Goal: Information Seeking & Learning: Learn about a topic

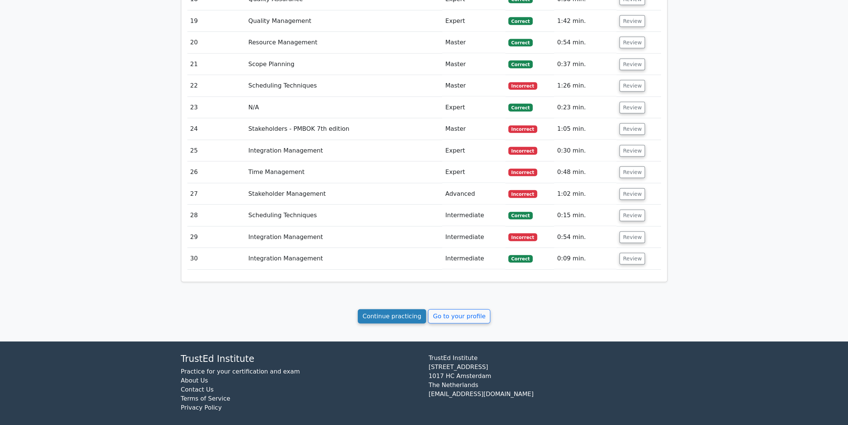
click at [402, 309] on link "Continue practicing" at bounding box center [392, 316] width 69 height 14
click at [397, 311] on link "Continue practicing" at bounding box center [392, 316] width 69 height 14
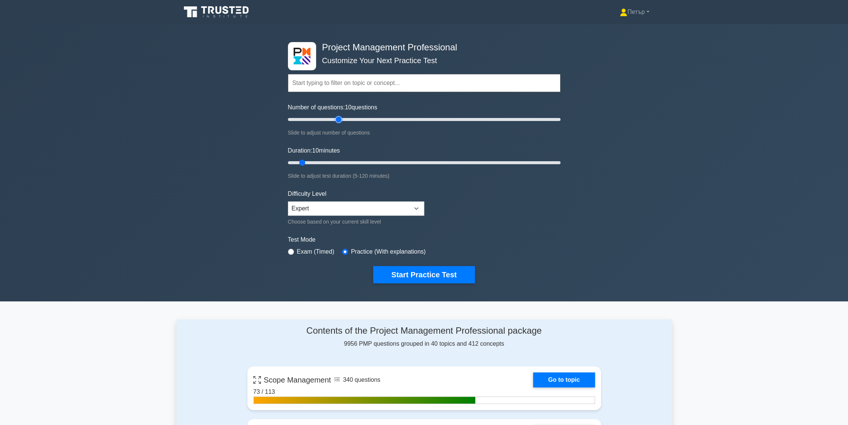
click at [337, 117] on input "Number of questions: 10 questions" at bounding box center [424, 119] width 273 height 9
type input "30"
click at [326, 118] on input "Number of questions: 40 questions" at bounding box center [424, 119] width 273 height 9
type input "120"
click at [559, 162] on input "Duration: 10 minutes" at bounding box center [424, 162] width 273 height 9
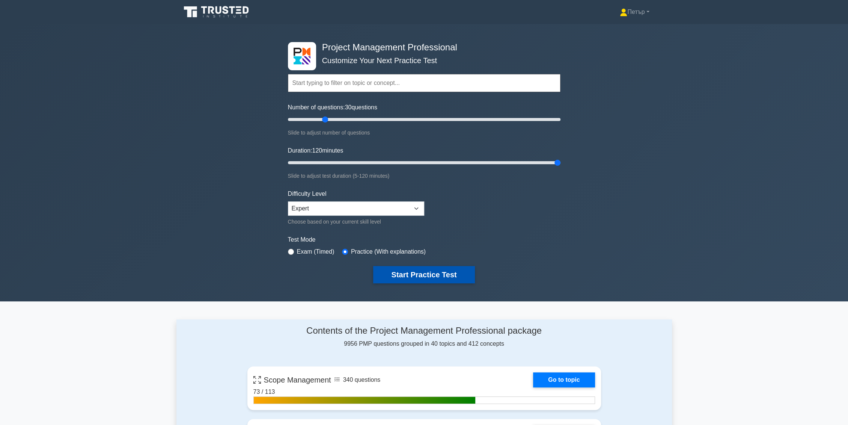
click at [443, 268] on button "Start Practice Test" at bounding box center [423, 274] width 101 height 17
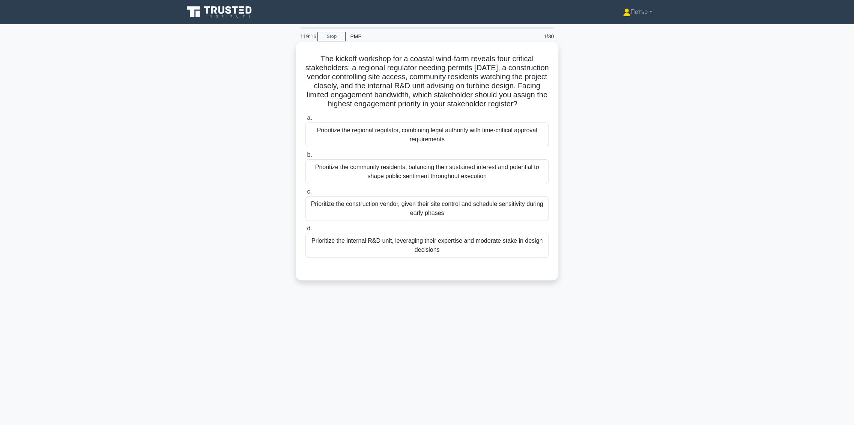
click at [466, 147] on div "Prioritize the regional regulator, combining legal authority with time-critical…" at bounding box center [427, 134] width 243 height 25
click at [306, 120] on input "a. Prioritize the regional regulator, combining legal authority with time-criti…" at bounding box center [306, 118] width 0 height 5
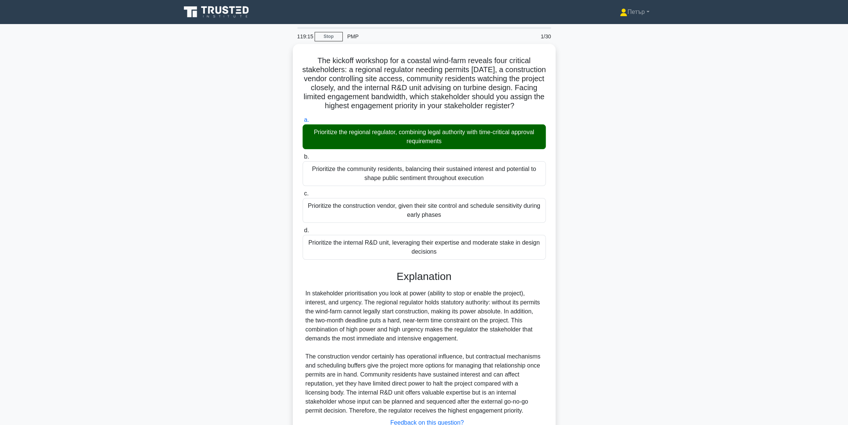
scroll to position [65, 0]
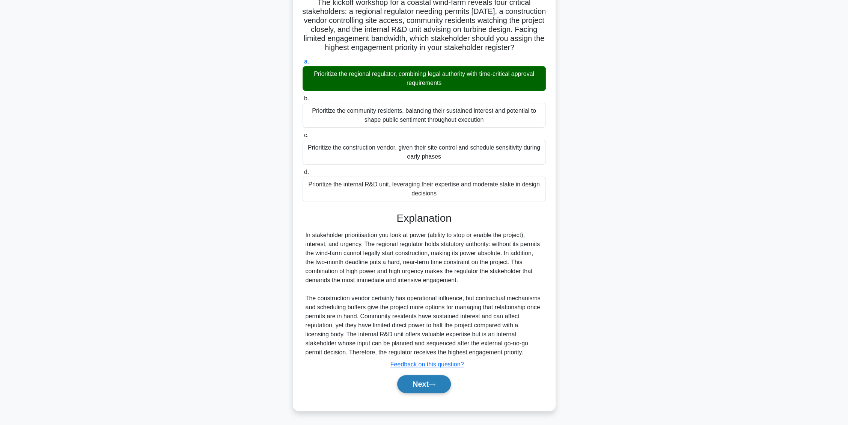
click at [428, 384] on button "Next" at bounding box center [424, 384] width 54 height 18
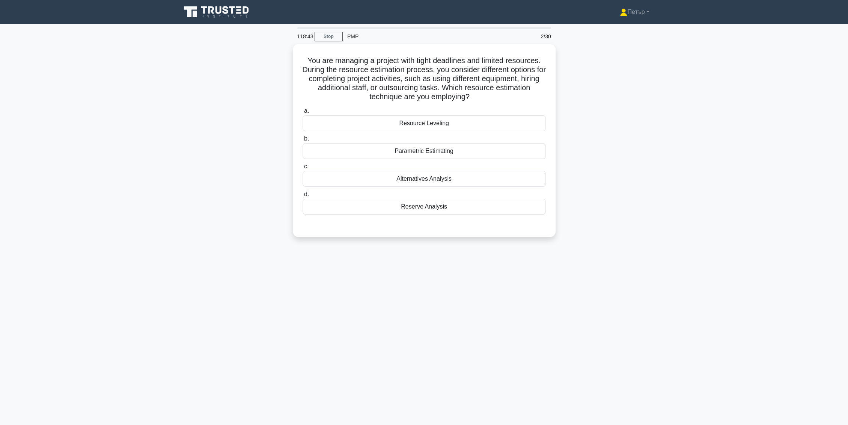
scroll to position [0, 0]
click at [520, 179] on div "Alternatives Analysis" at bounding box center [427, 177] width 243 height 16
click at [306, 167] on input "c. Alternatives Analysis" at bounding box center [306, 164] width 0 height 5
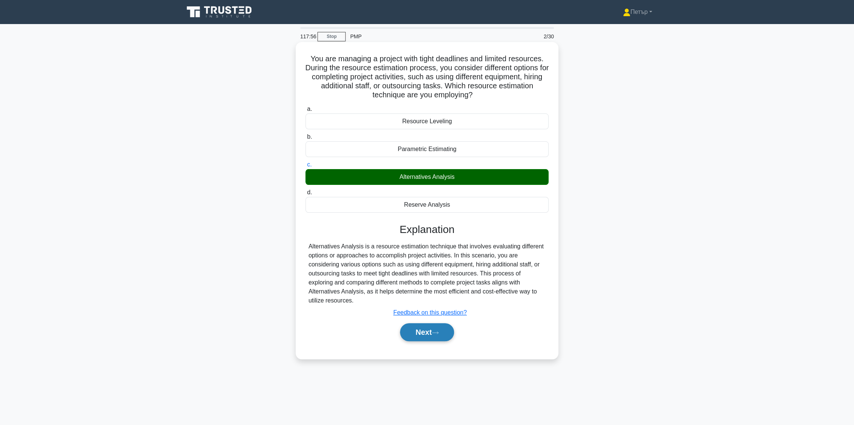
click at [429, 328] on button "Next" at bounding box center [427, 332] width 54 height 18
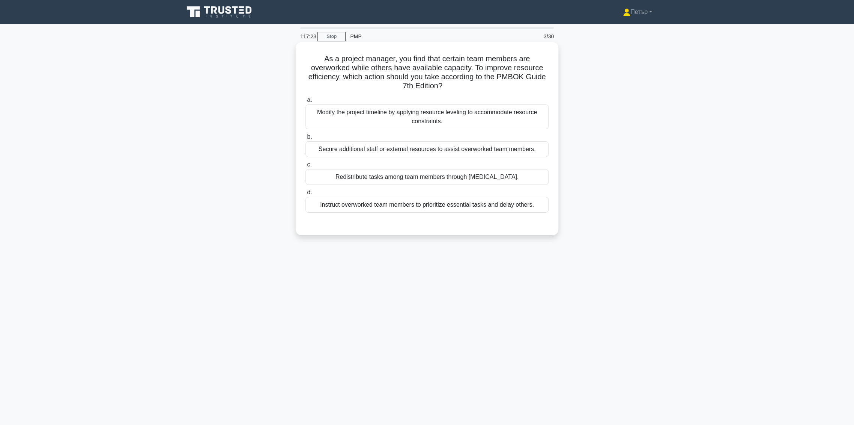
click at [518, 182] on div "Redistribute tasks among team members through cross-training." at bounding box center [427, 177] width 243 height 16
click at [306, 167] on input "c. Redistribute tasks among team members through cross-training." at bounding box center [306, 164] width 0 height 5
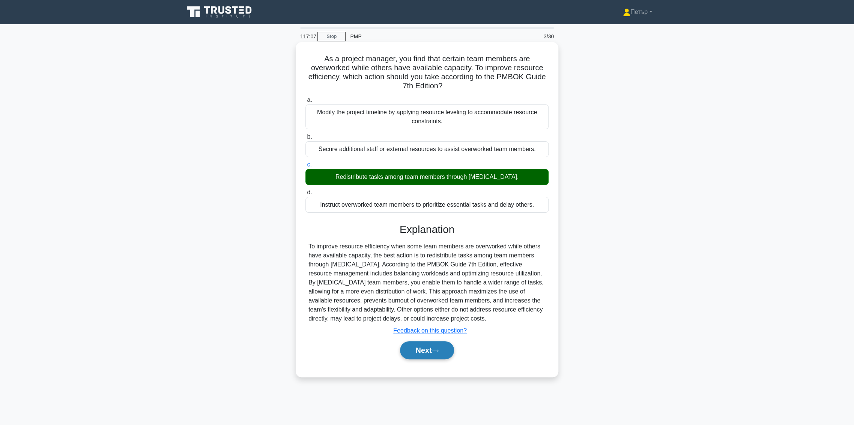
click at [433, 355] on button "Next" at bounding box center [427, 350] width 54 height 18
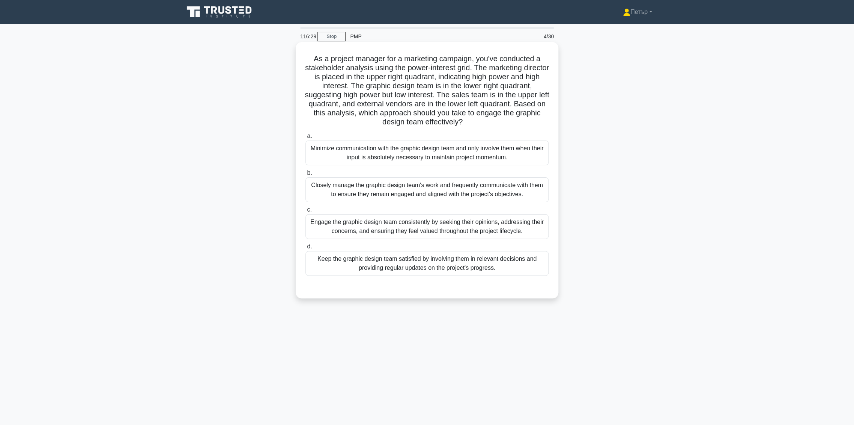
click at [467, 265] on div "Keep the graphic design team satisfied by involving them in relevant decisions …" at bounding box center [427, 263] width 243 height 25
click at [306, 249] on input "d. Keep the graphic design team satisfied by involving them in relevant decisio…" at bounding box center [306, 246] width 0 height 5
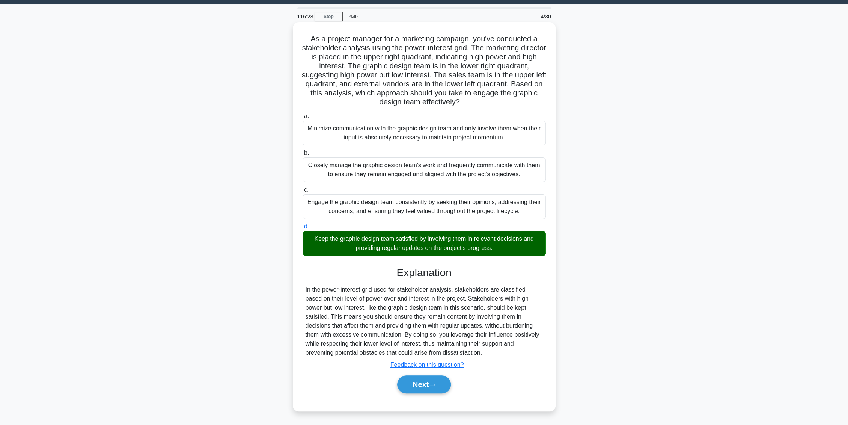
scroll to position [20, 0]
click at [431, 383] on button "Next" at bounding box center [424, 384] width 54 height 18
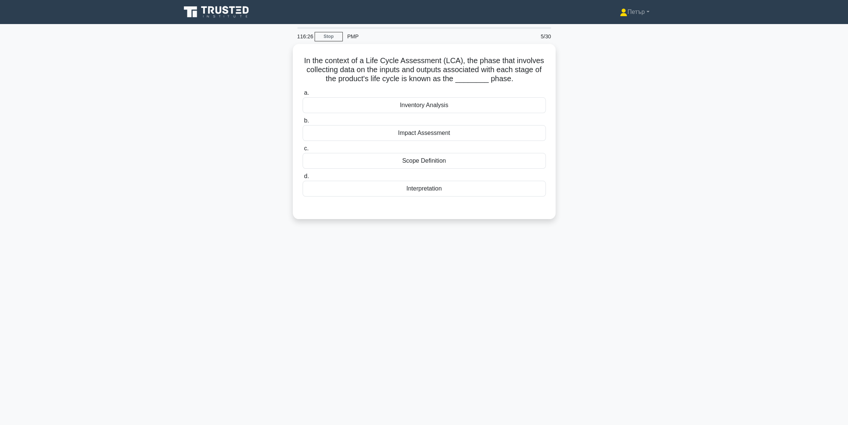
scroll to position [0, 0]
click at [480, 188] on div "Interpretation" at bounding box center [427, 187] width 243 height 16
click at [306, 177] on input "d. Interpretation" at bounding box center [306, 174] width 0 height 5
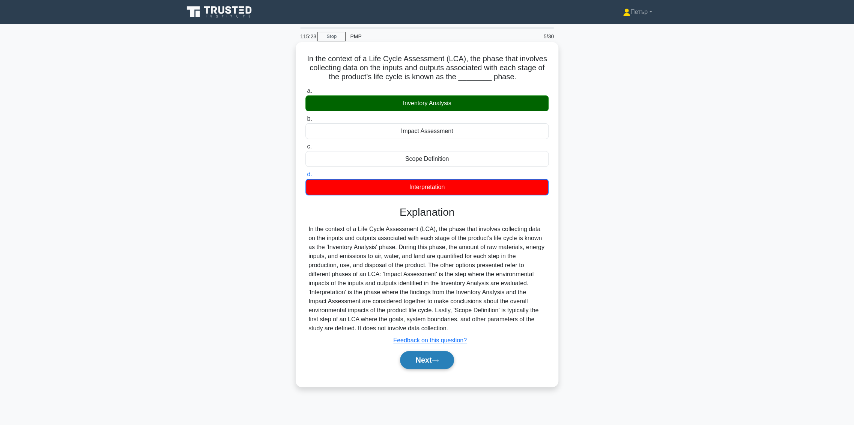
click at [429, 361] on button "Next" at bounding box center [427, 360] width 54 height 18
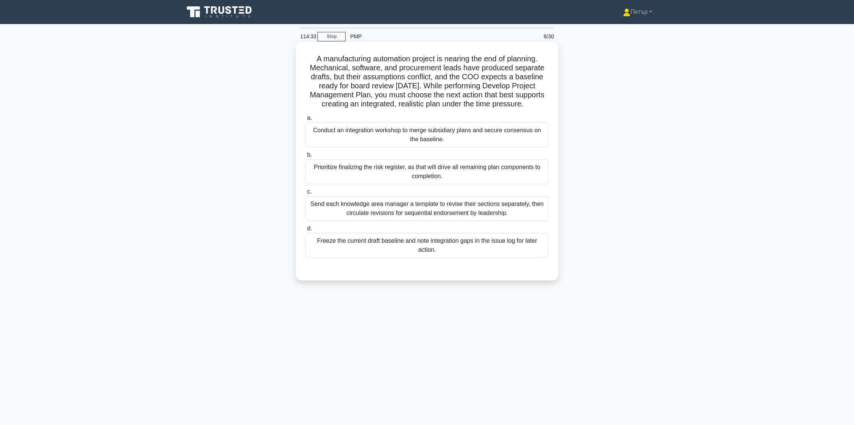
click at [508, 137] on div "Conduct an integration workshop to merge subsidiary plans and secure consensus …" at bounding box center [427, 134] width 243 height 25
click at [306, 120] on input "a. Conduct an integration workshop to merge subsidiary plans and secure consens…" at bounding box center [306, 118] width 0 height 5
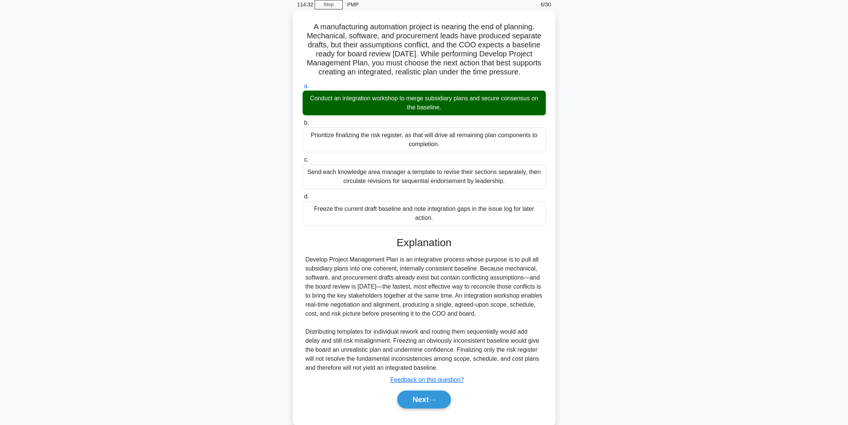
scroll to position [47, 0]
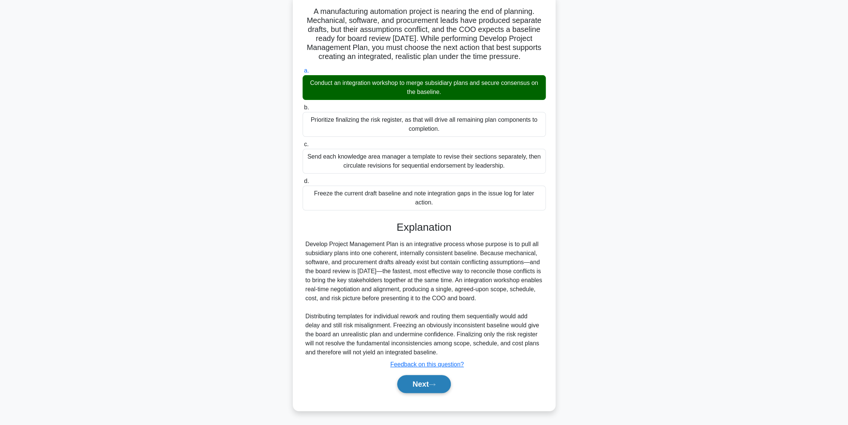
click at [411, 384] on button "Next" at bounding box center [424, 384] width 54 height 18
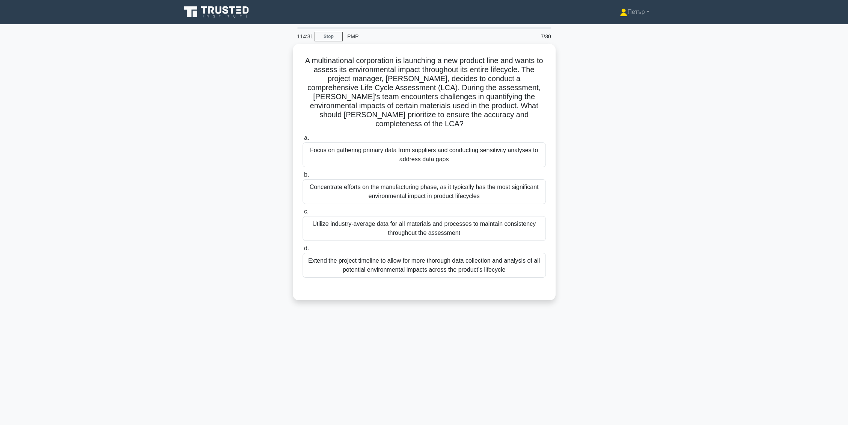
scroll to position [0, 0]
click at [526, 144] on div "Focus on gathering primary data from suppliers and conducting sensitivity analy…" at bounding box center [427, 152] width 243 height 25
click at [306, 139] on input "a. Focus on gathering primary data from suppliers and conducting sensitivity an…" at bounding box center [306, 136] width 0 height 5
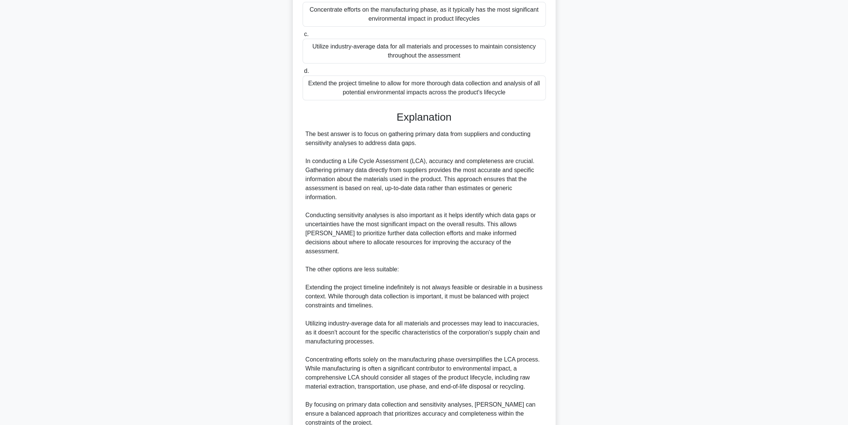
scroll to position [227, 0]
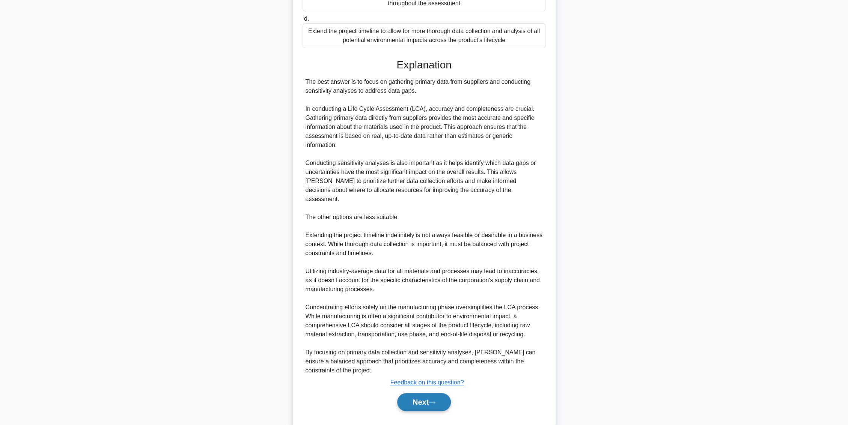
click at [435, 400] on icon at bounding box center [432, 402] width 7 height 4
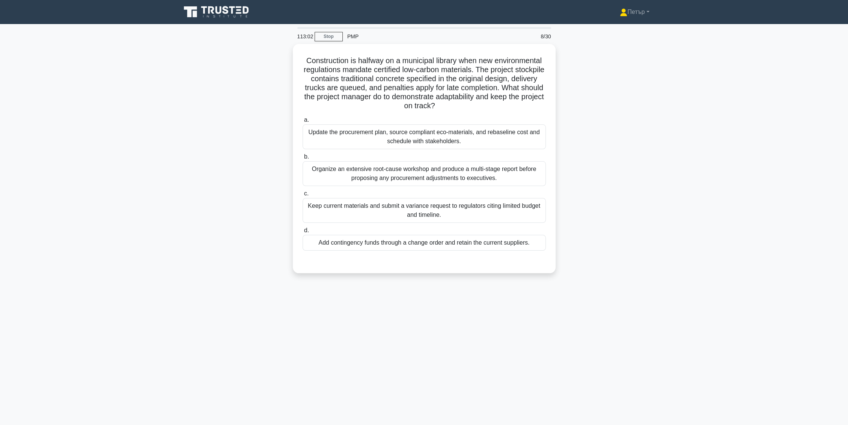
scroll to position [0, 0]
click at [473, 143] on div "Update the procurement plan, source compliant eco-materials, and rebaseline cos…" at bounding box center [427, 134] width 243 height 25
click at [306, 120] on input "a. Update the procurement plan, source compliant eco-materials, and rebaseline …" at bounding box center [306, 118] width 0 height 5
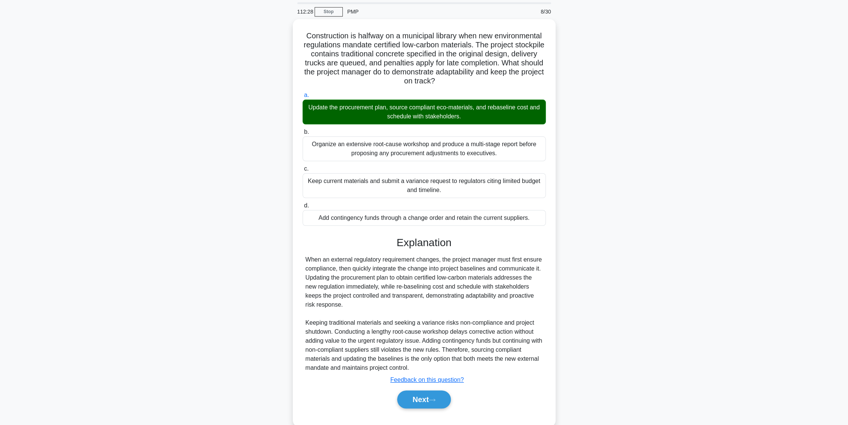
scroll to position [38, 0]
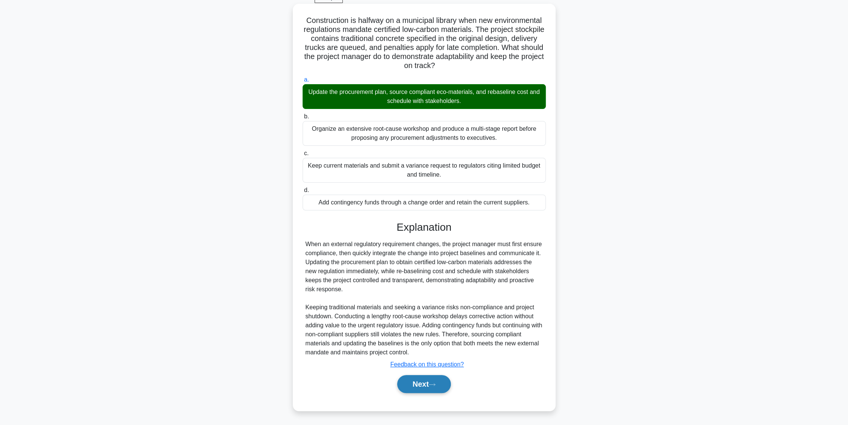
click at [431, 384] on button "Next" at bounding box center [424, 384] width 54 height 18
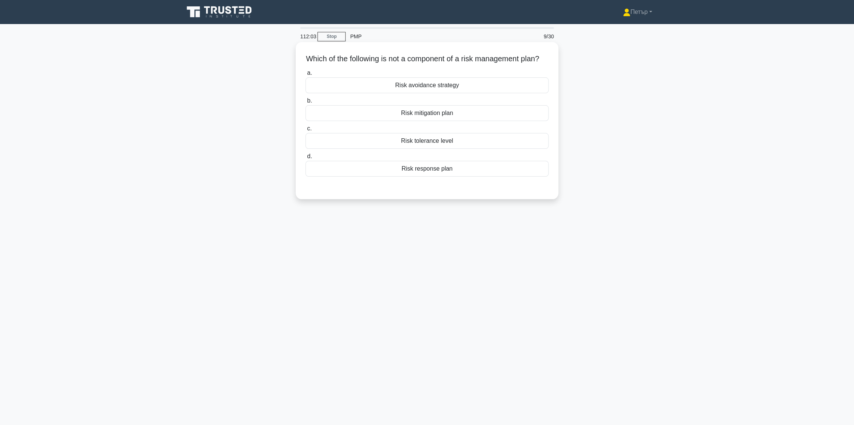
click at [539, 93] on div "Risk avoidance strategy" at bounding box center [427, 85] width 243 height 16
click at [306, 75] on input "a. Risk avoidance strategy" at bounding box center [306, 73] width 0 height 5
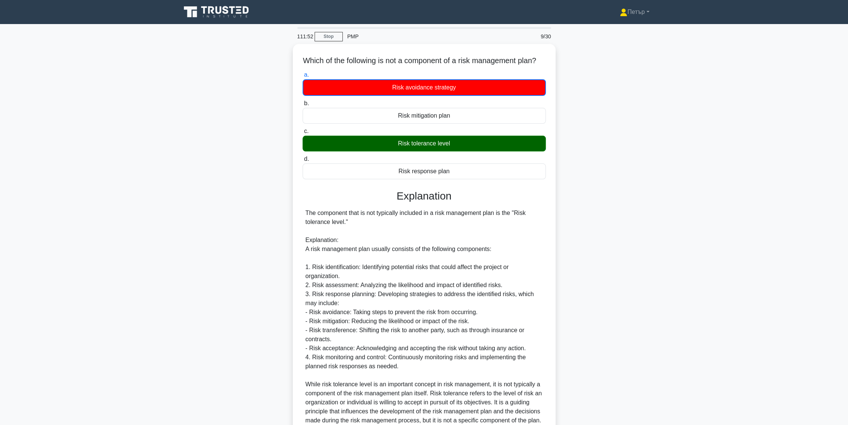
scroll to position [75, 0]
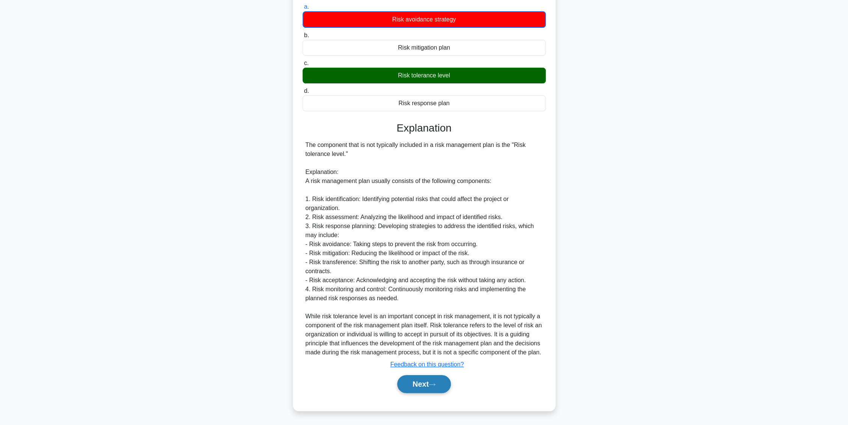
click at [423, 383] on button "Next" at bounding box center [424, 384] width 54 height 18
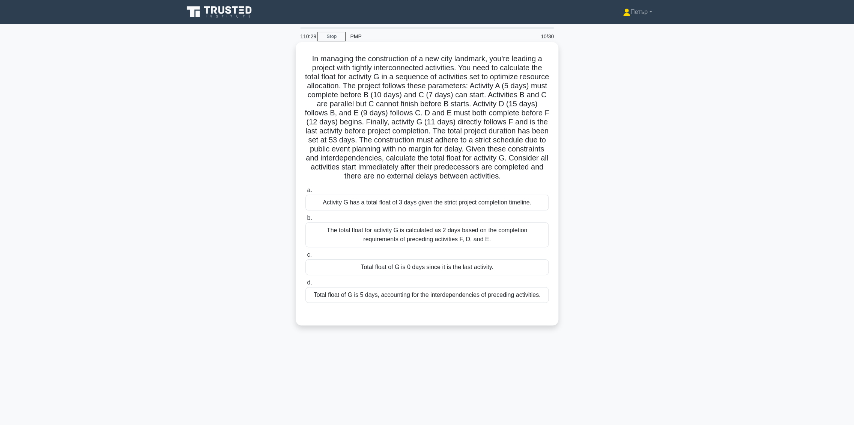
click at [530, 271] on div "Total float of G is 0 days since it is the last activity." at bounding box center [427, 267] width 243 height 16
click at [306, 257] on input "c. Total float of G is 0 days since it is the last activity." at bounding box center [306, 254] width 0 height 5
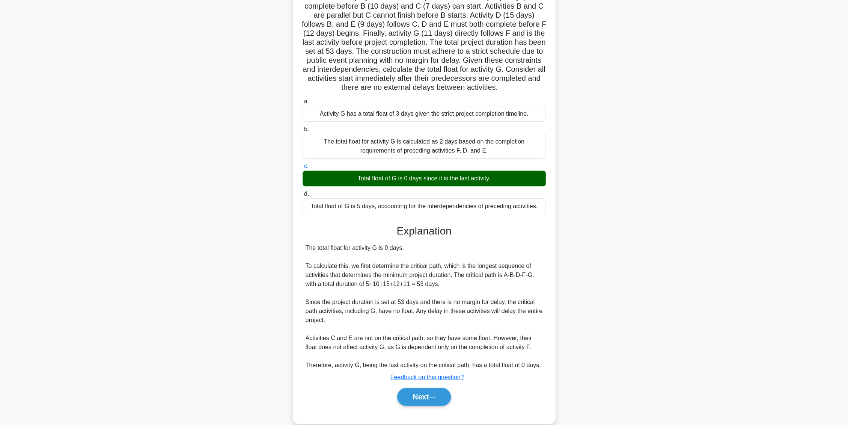
scroll to position [110, 0]
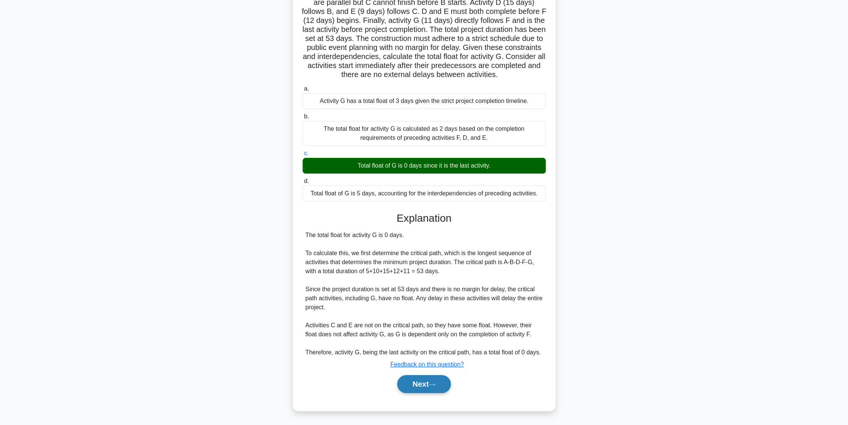
click at [430, 381] on button "Next" at bounding box center [424, 384] width 54 height 18
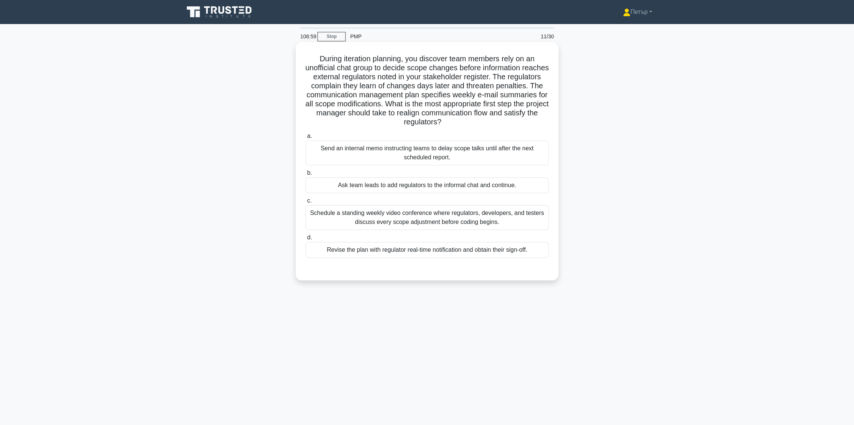
click at [535, 250] on div "Revise the plan with regulator real-time notification and obtain their sign-off." at bounding box center [427, 250] width 243 height 16
click at [306, 240] on input "d. Revise the plan with regulator real-time notification and obtain their sign-…" at bounding box center [306, 237] width 0 height 5
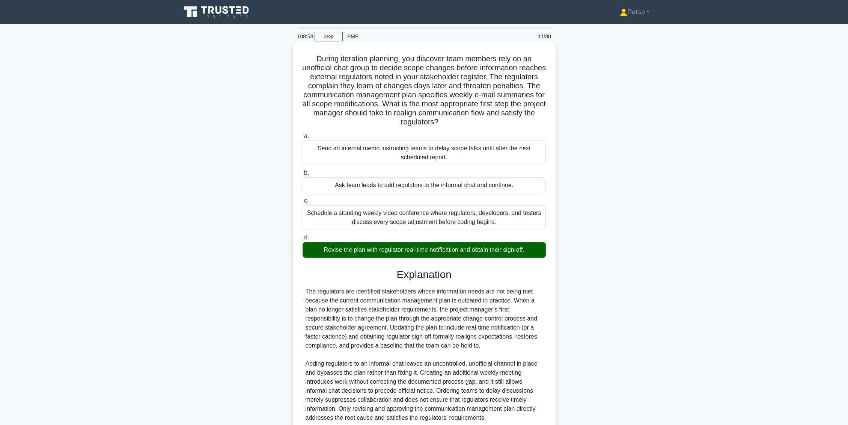
scroll to position [65, 0]
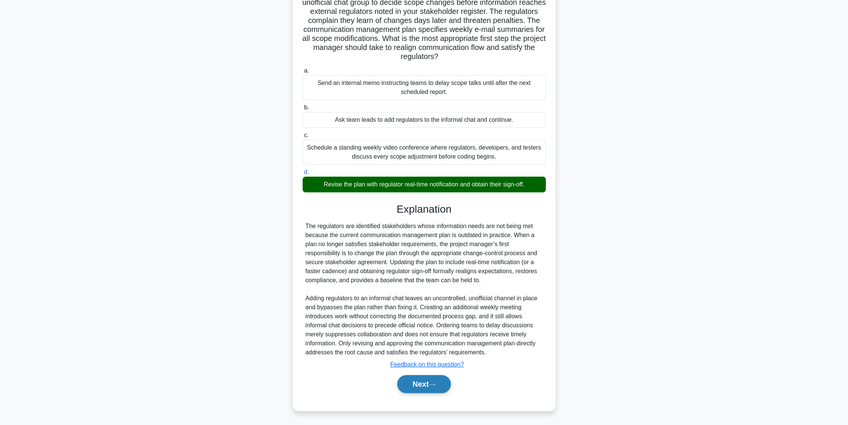
click at [426, 378] on button "Next" at bounding box center [424, 384] width 54 height 18
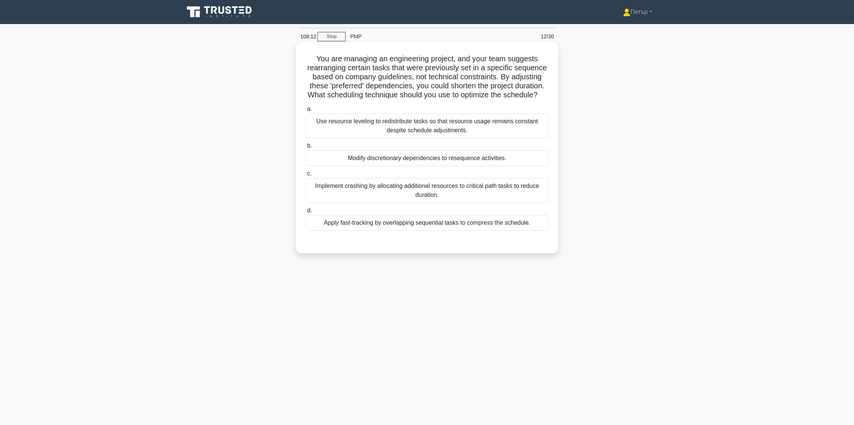
click at [518, 166] on div "Modify discretionary dependencies to resequence activities." at bounding box center [427, 158] width 243 height 16
click at [306, 148] on input "b. Modify discretionary dependencies to resequence activities." at bounding box center [306, 145] width 0 height 5
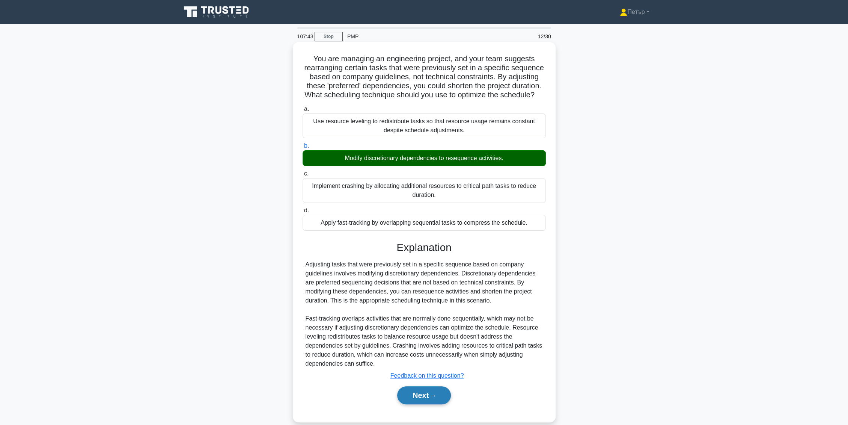
click at [426, 404] on button "Next" at bounding box center [424, 395] width 54 height 18
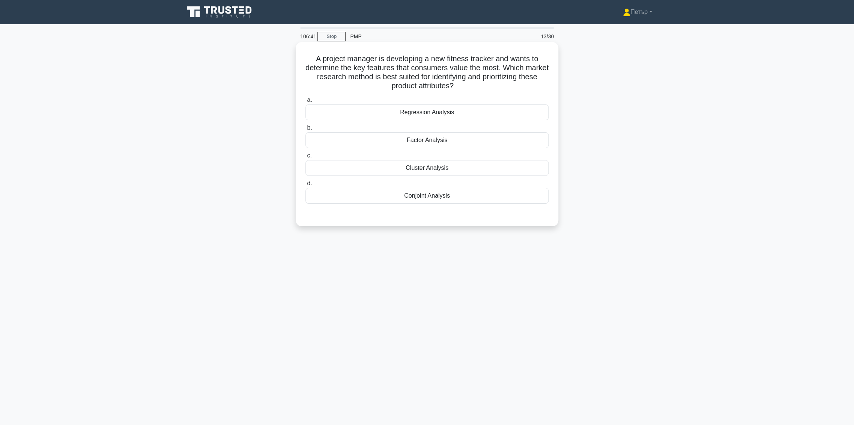
click at [539, 138] on div "Factor Analysis" at bounding box center [427, 140] width 243 height 16
click at [306, 130] on input "b. Factor Analysis" at bounding box center [306, 127] width 0 height 5
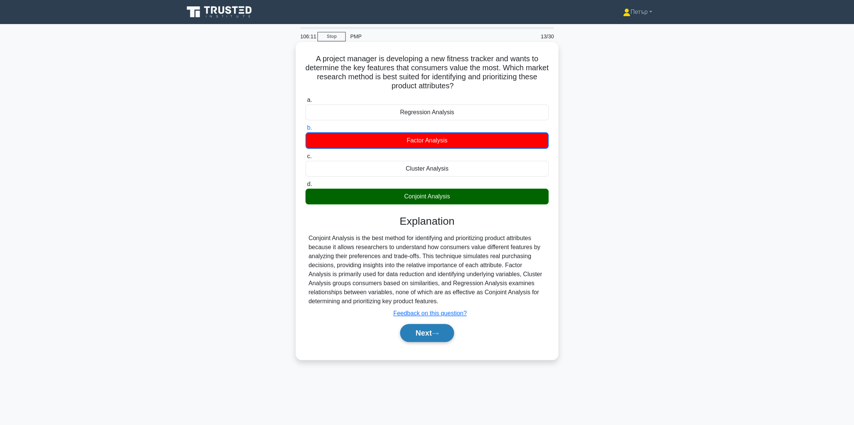
click at [437, 326] on button "Next" at bounding box center [427, 333] width 54 height 18
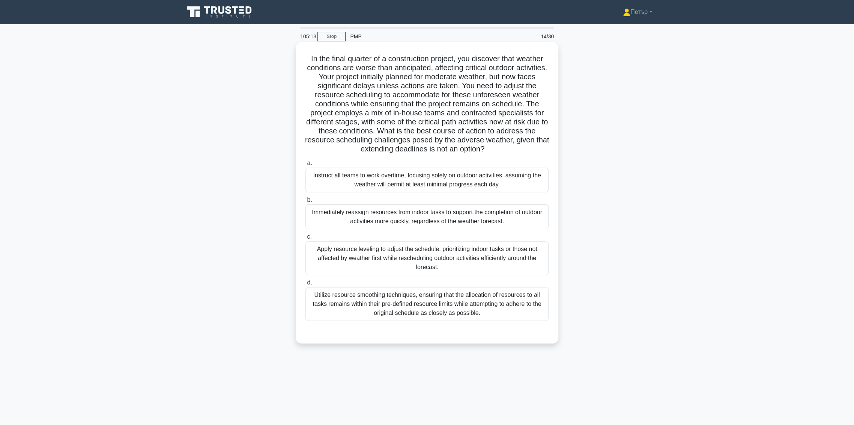
click at [499, 265] on div "Apply resource leveling to adjust the schedule, prioritizing indoor tasks or th…" at bounding box center [427, 258] width 243 height 34
click at [306, 239] on input "c. Apply resource leveling to adjust the schedule, prioritizing indoor tasks or…" at bounding box center [306, 236] width 0 height 5
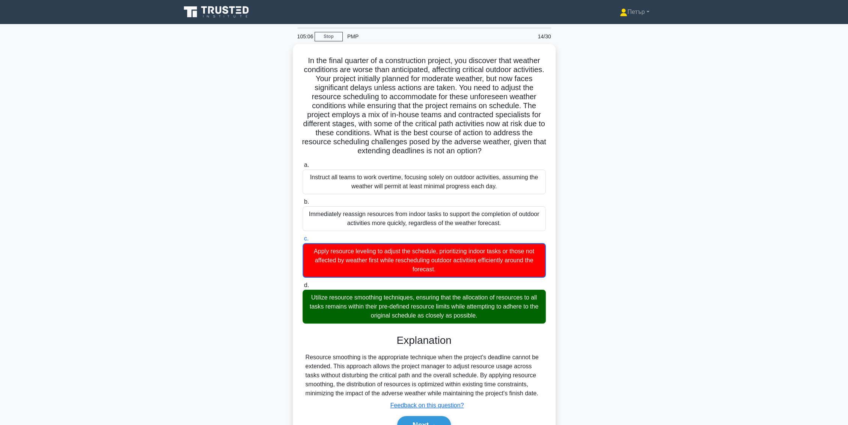
scroll to position [39, 0]
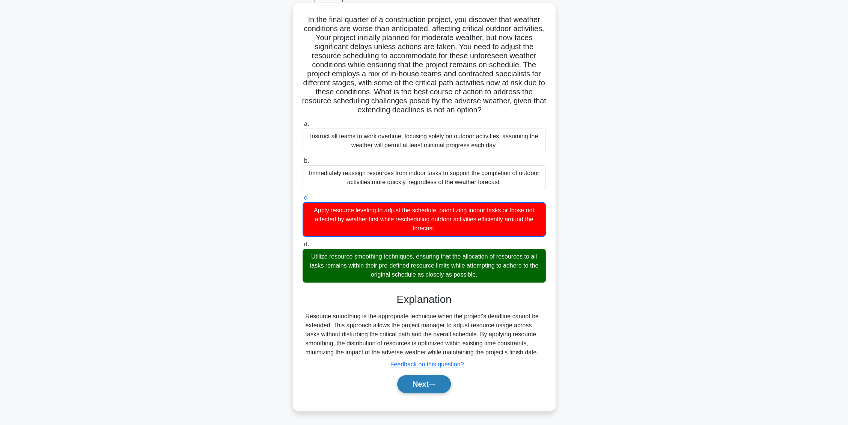
click at [419, 385] on button "Next" at bounding box center [424, 384] width 54 height 18
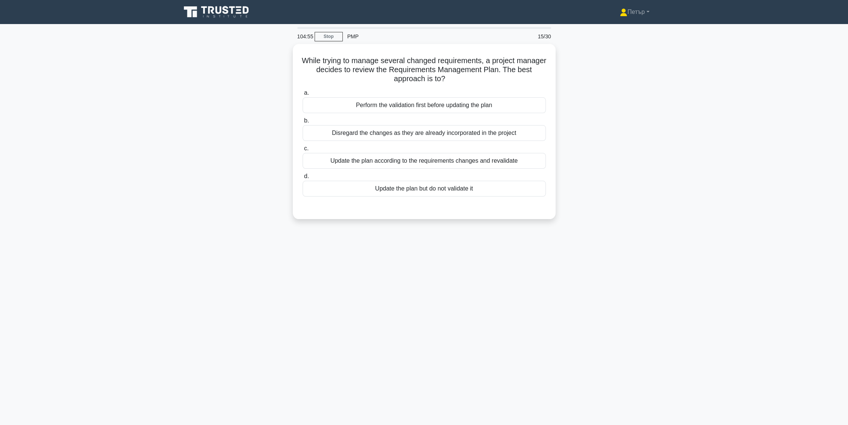
scroll to position [0, 0]
click at [534, 164] on div "Update the plan according to the requirements changes and revalidate" at bounding box center [427, 159] width 243 height 16
click at [306, 149] on input "c. Update the plan according to the requirements changes and revalidate" at bounding box center [306, 146] width 0 height 5
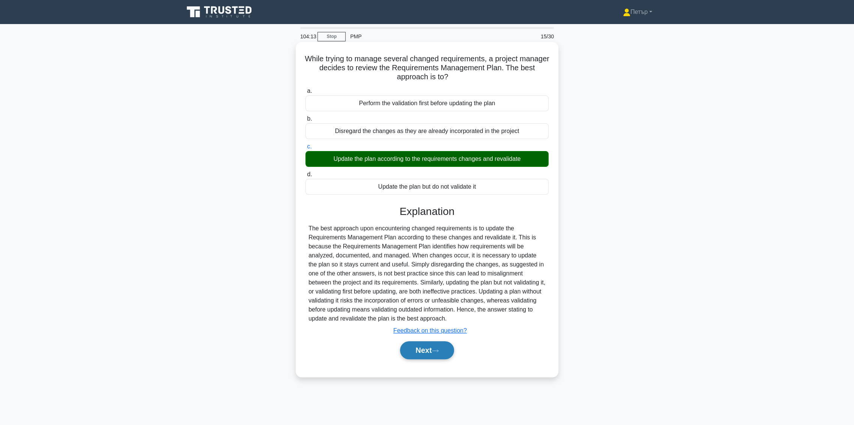
click at [438, 351] on icon at bounding box center [435, 350] width 7 height 4
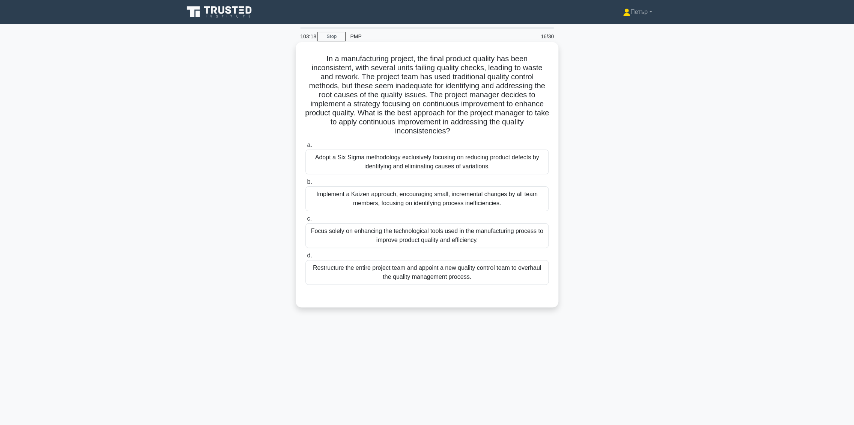
click at [505, 204] on div "Implement a Kaizen approach, encouraging small, incremental changes by all team…" at bounding box center [427, 198] width 243 height 25
click at [306, 184] on input "b. Implement a Kaizen approach, encouraging small, incremental changes by all t…" at bounding box center [306, 181] width 0 height 5
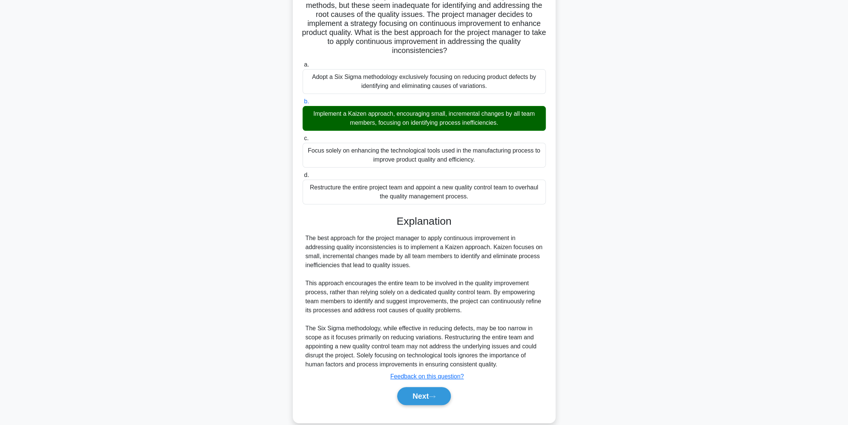
scroll to position [92, 0]
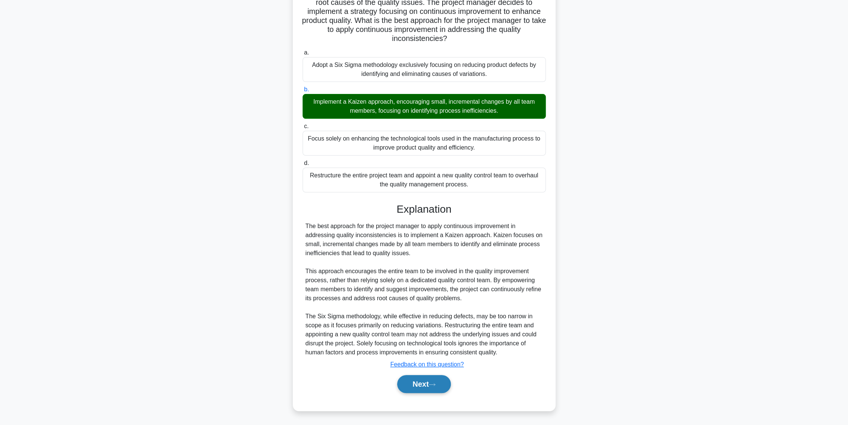
click at [444, 378] on button "Next" at bounding box center [424, 384] width 54 height 18
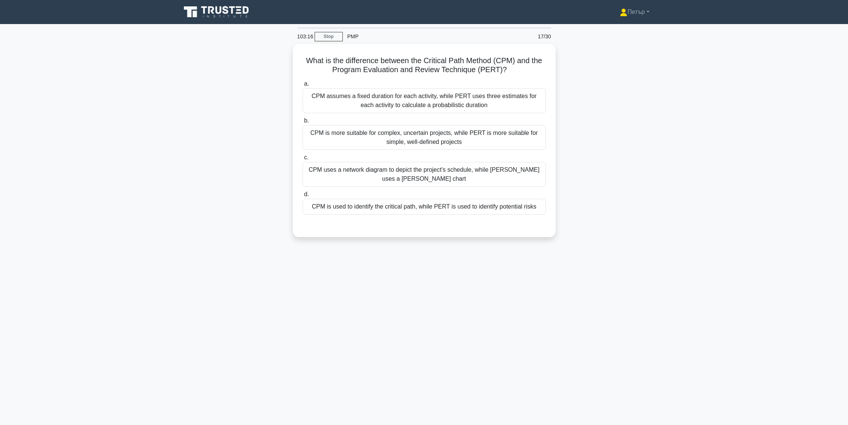
scroll to position [0, 0]
click at [506, 102] on div "CPM assumes a fixed duration for each activity, while PERT uses three estimates…" at bounding box center [427, 98] width 243 height 25
click at [306, 84] on input "a. CPM assumes a fixed duration for each activity, while PERT uses three estima…" at bounding box center [306, 82] width 0 height 5
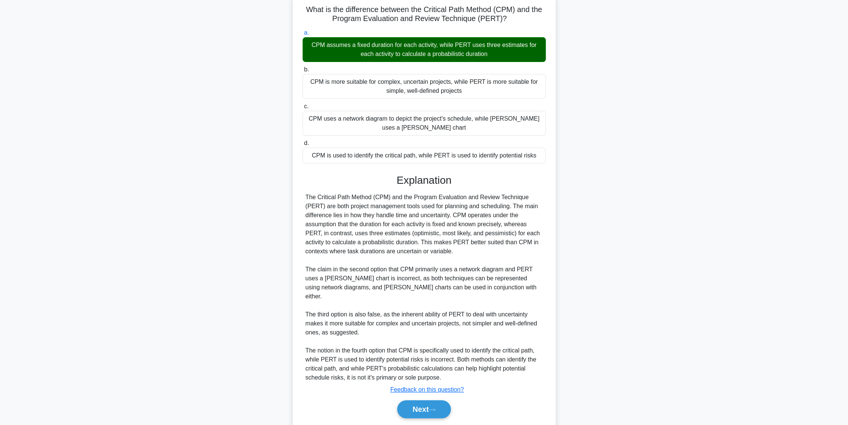
scroll to position [65, 0]
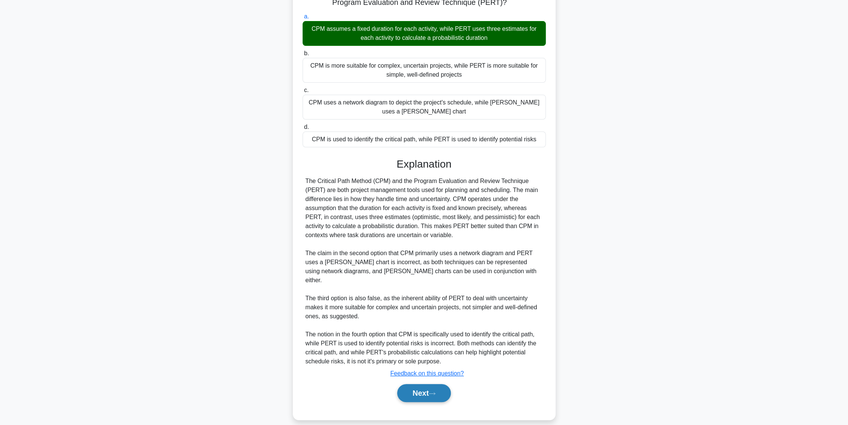
click at [438, 387] on button "Next" at bounding box center [424, 393] width 54 height 18
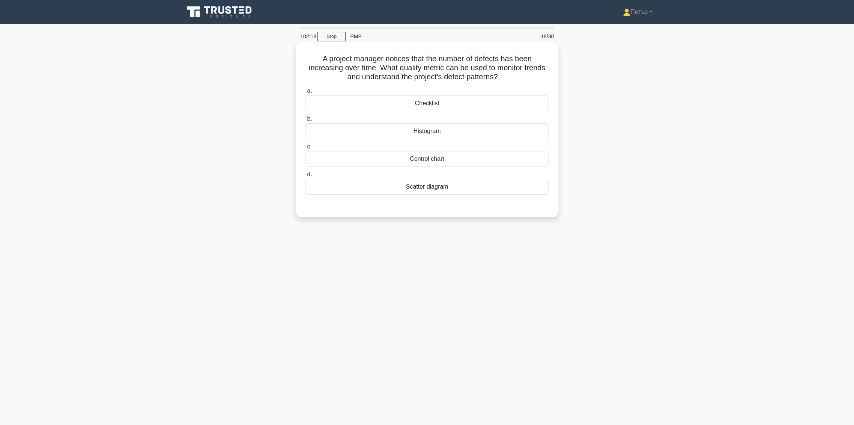
click at [464, 189] on div "Scatter diagram" at bounding box center [427, 187] width 243 height 16
click at [306, 177] on input "d. Scatter diagram" at bounding box center [306, 174] width 0 height 5
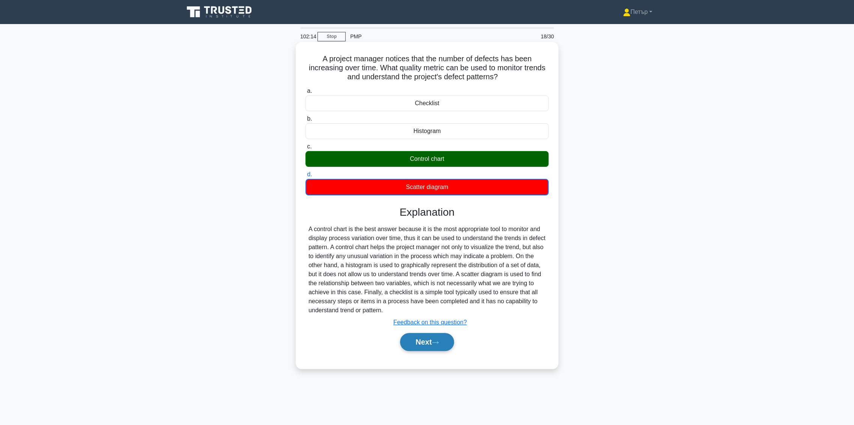
click at [412, 339] on button "Next" at bounding box center [427, 342] width 54 height 18
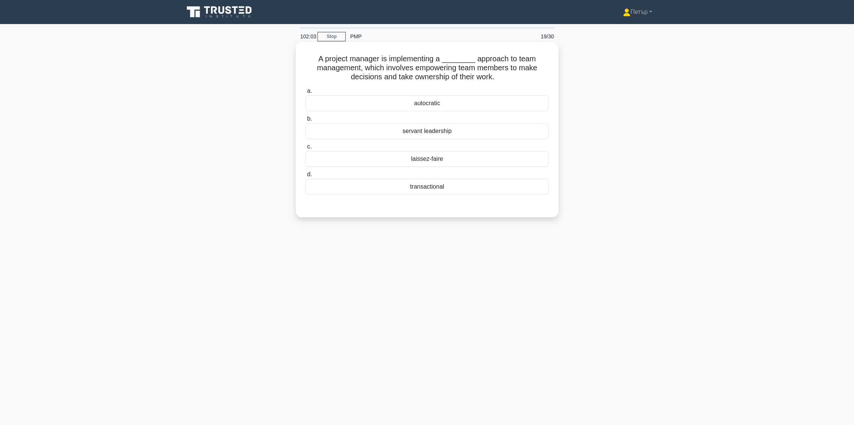
click at [496, 157] on div "laissez-faire" at bounding box center [427, 159] width 243 height 16
click at [306, 149] on input "c. laissez-faire" at bounding box center [306, 146] width 0 height 5
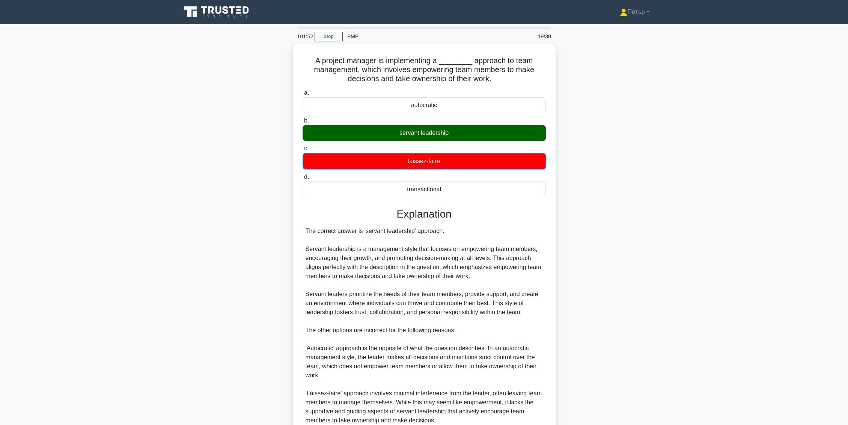
scroll to position [111, 0]
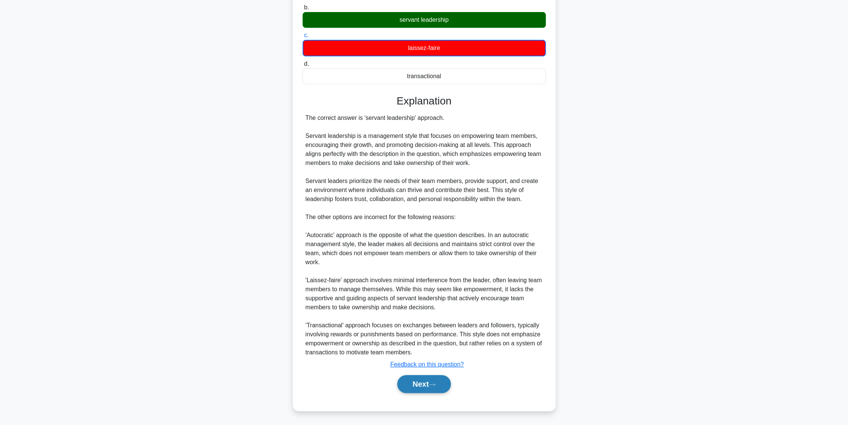
click at [417, 380] on button "Next" at bounding box center [424, 384] width 54 height 18
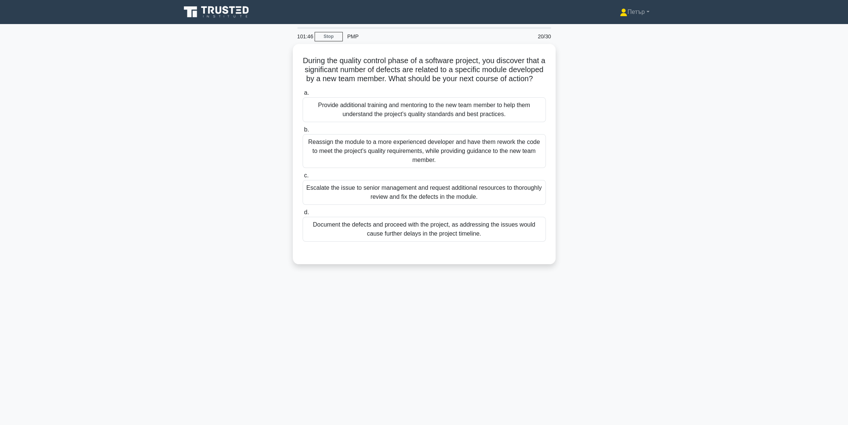
scroll to position [0, 0]
click at [494, 112] on div "Provide additional training and mentoring to the new team member to help them u…" at bounding box center [427, 107] width 243 height 25
click at [306, 93] on input "a. Provide additional training and mentoring to the new team member to help the…" at bounding box center [306, 91] width 0 height 5
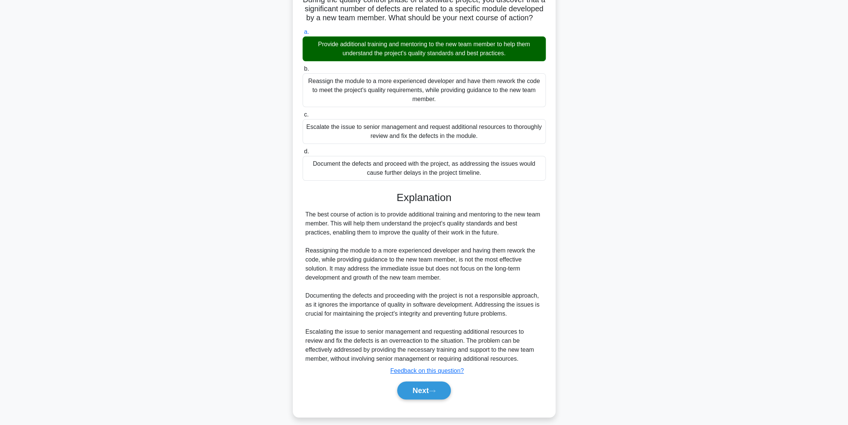
scroll to position [74, 0]
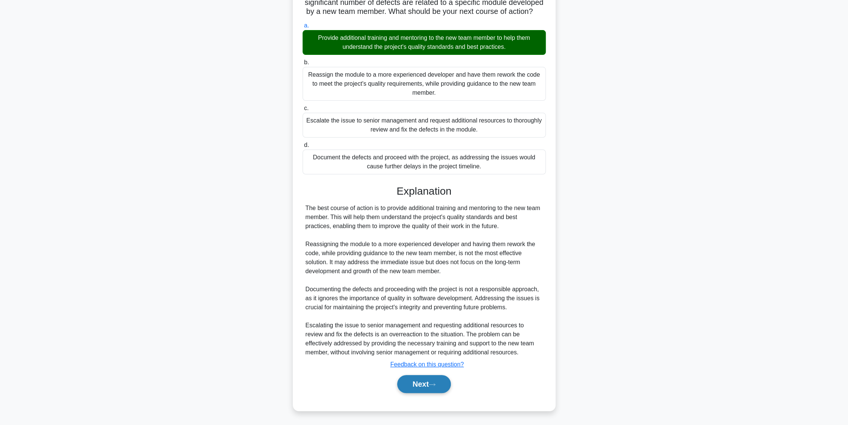
click at [435, 382] on icon at bounding box center [432, 384] width 7 height 4
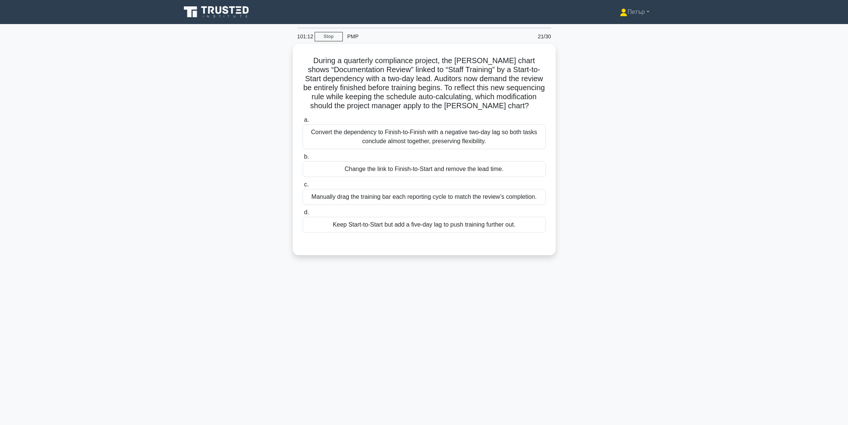
scroll to position [0, 0]
click at [535, 169] on div "Change the link to Finish-to-Start and remove the lead time." at bounding box center [427, 167] width 243 height 16
click at [306, 157] on input "b. Change the link to Finish-to-Start and remove the lead time." at bounding box center [306, 154] width 0 height 5
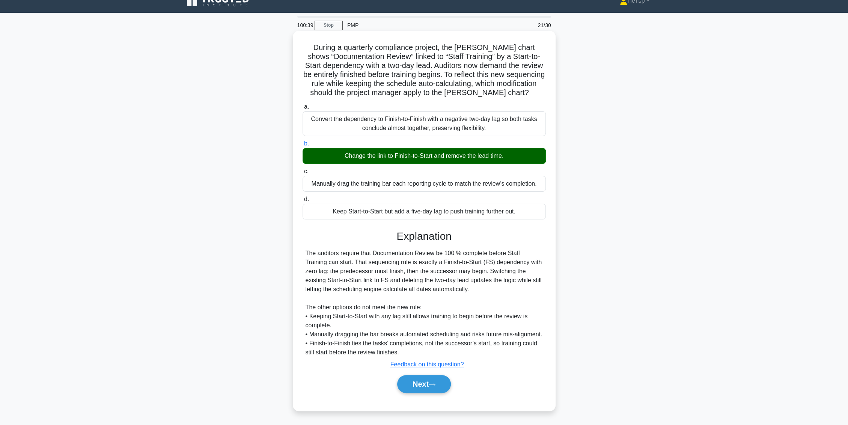
scroll to position [20, 0]
click at [438, 375] on button "Next" at bounding box center [424, 384] width 54 height 18
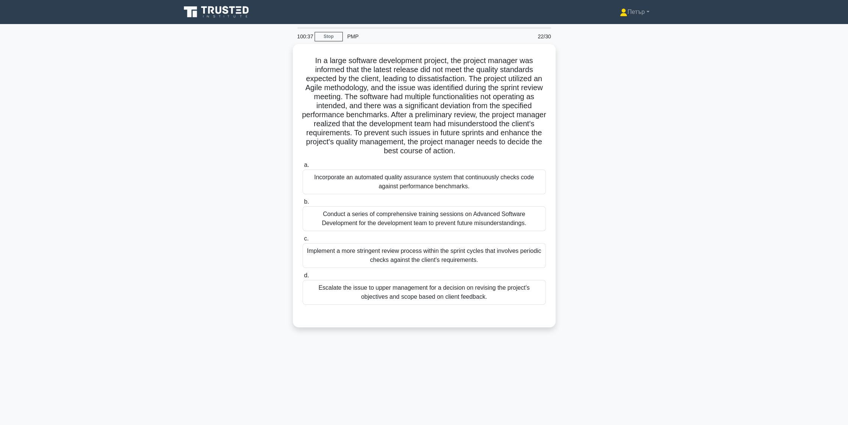
scroll to position [0, 0]
click at [425, 255] on div "Implement a more stringent review process within the sprint cycles that involve…" at bounding box center [427, 253] width 243 height 25
click at [306, 239] on input "c. Implement a more stringent review process within the sprint cycles that invo…" at bounding box center [306, 236] width 0 height 5
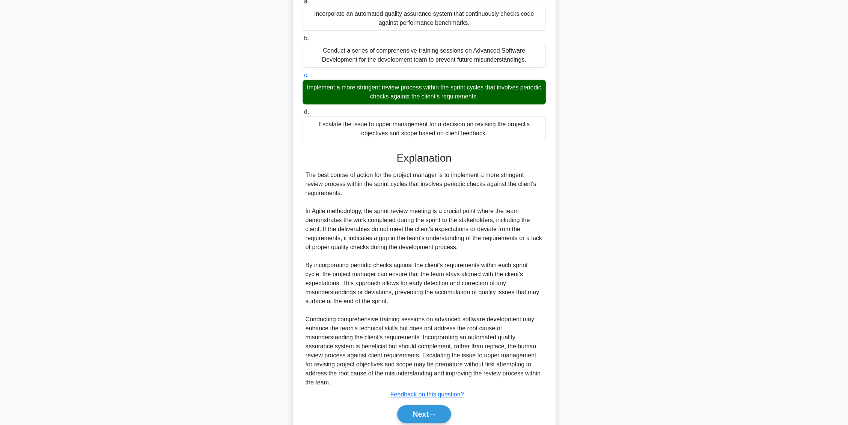
scroll to position [191, 0]
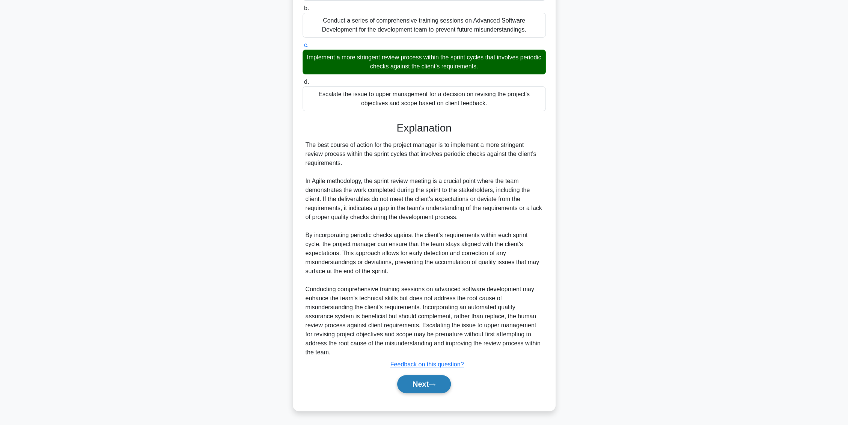
click at [427, 378] on button "Next" at bounding box center [424, 384] width 54 height 18
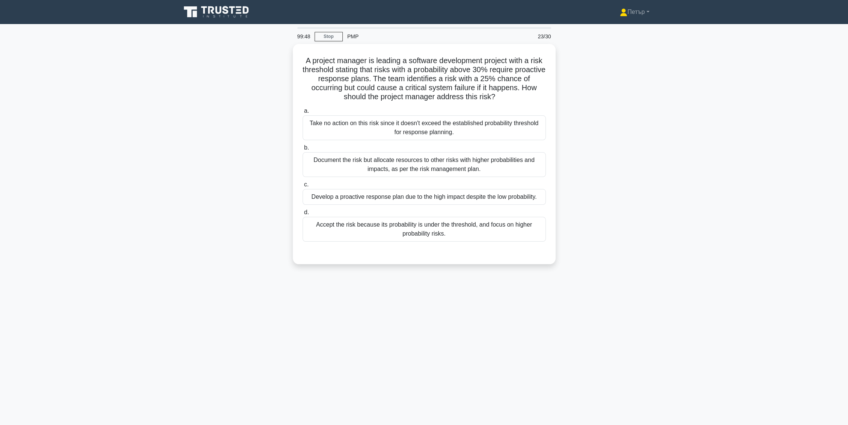
scroll to position [0, 0]
click at [520, 195] on div "Develop a proactive response plan due to the high impact despite the low probab…" at bounding box center [427, 195] width 243 height 16
click at [306, 185] on input "c. Develop a proactive response plan due to the high impact despite the low pro…" at bounding box center [306, 182] width 0 height 5
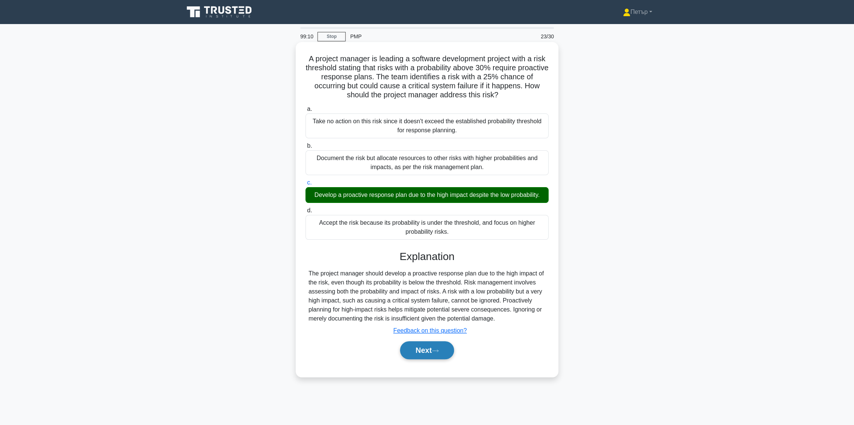
click at [444, 354] on button "Next" at bounding box center [427, 350] width 54 height 18
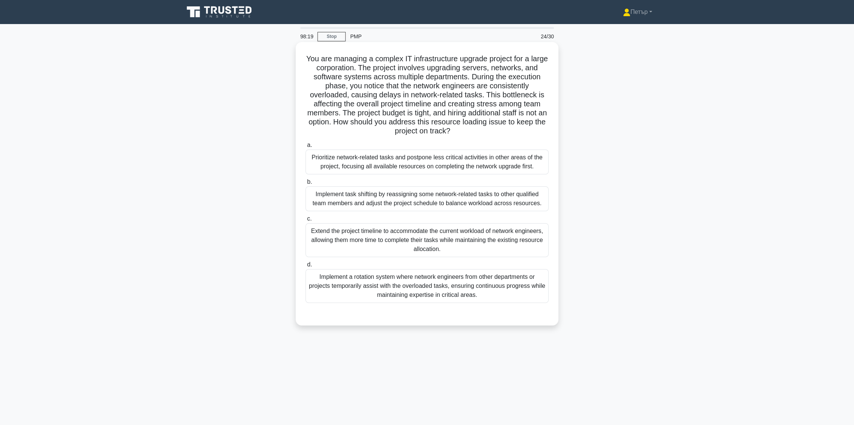
click at [507, 197] on div "Implement task shifting by reassigning some network-related tasks to other qual…" at bounding box center [427, 198] width 243 height 25
click at [306, 184] on input "b. Implement task shifting by reassigning some network-related tasks to other q…" at bounding box center [306, 181] width 0 height 5
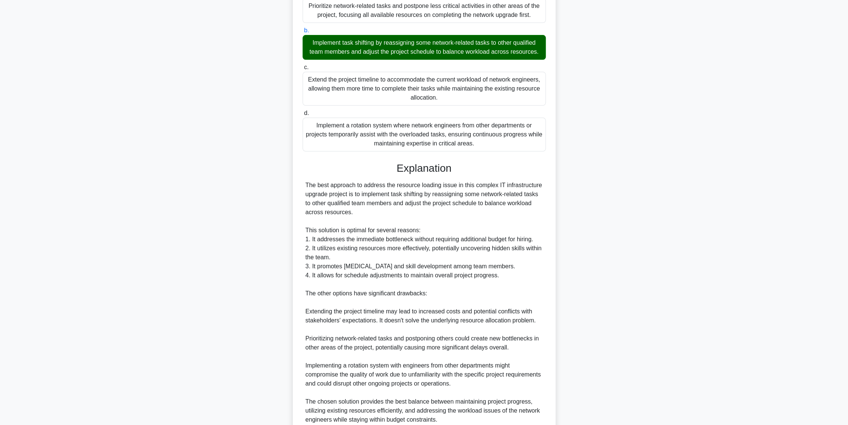
scroll to position [218, 0]
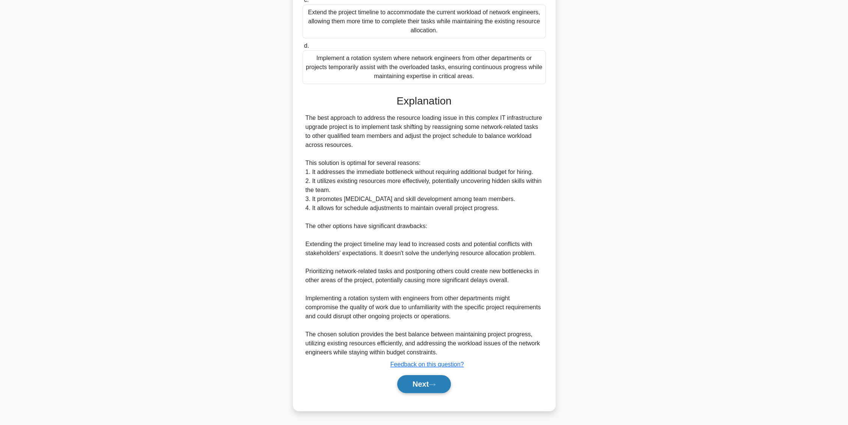
click at [423, 387] on button "Next" at bounding box center [424, 384] width 54 height 18
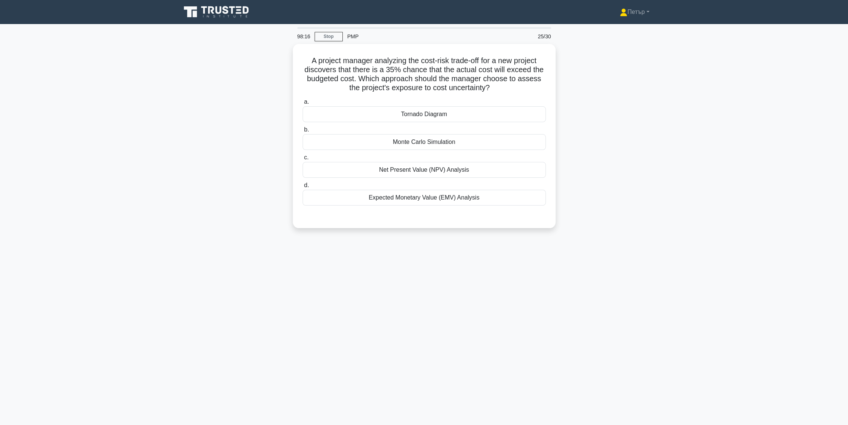
scroll to position [0, 0]
click at [513, 136] on div "Monte Carlo Simulation" at bounding box center [427, 140] width 243 height 16
click at [306, 130] on input "b. Monte Carlo Simulation" at bounding box center [306, 127] width 0 height 5
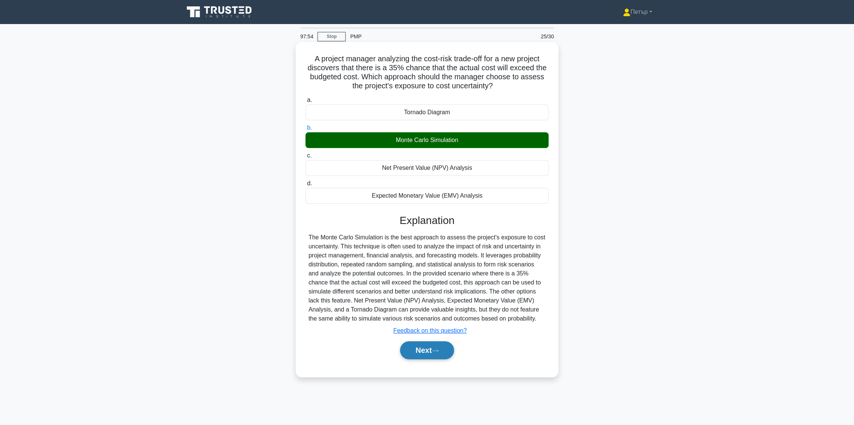
click at [415, 346] on button "Next" at bounding box center [427, 350] width 54 height 18
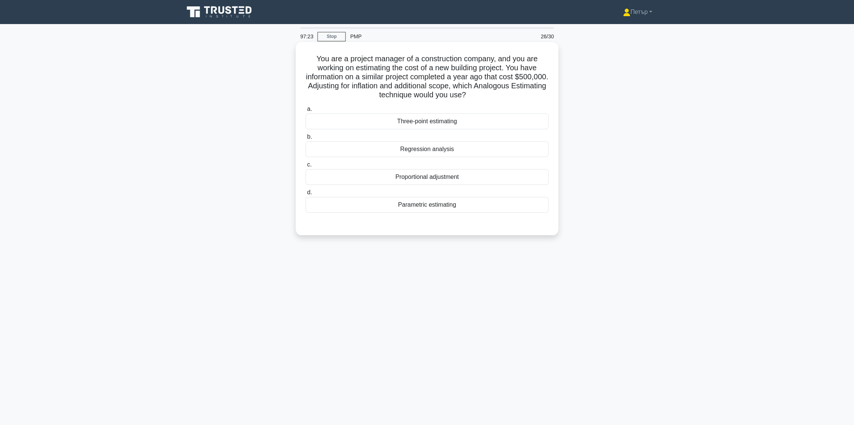
click at [519, 206] on div "Parametric estimating" at bounding box center [427, 205] width 243 height 16
click at [306, 195] on input "d. Parametric estimating" at bounding box center [306, 192] width 0 height 5
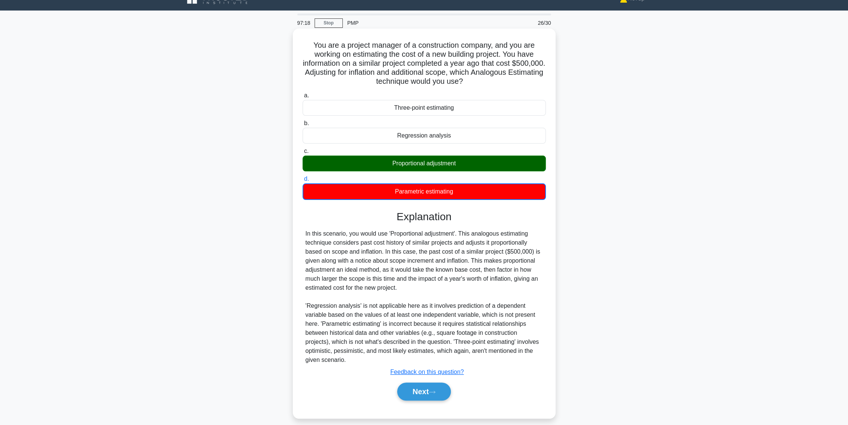
scroll to position [21, 0]
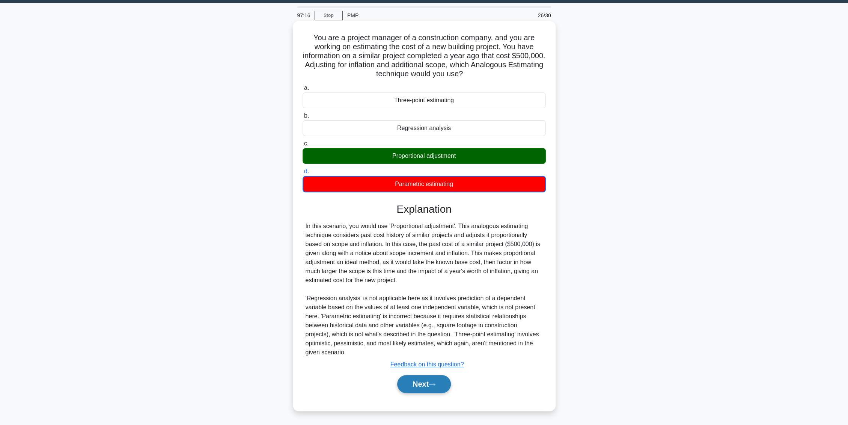
click at [428, 381] on button "Next" at bounding box center [424, 384] width 54 height 18
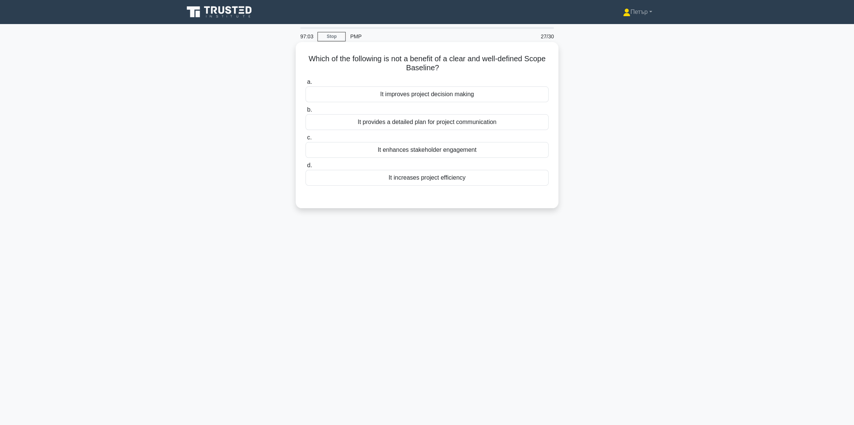
click at [459, 110] on label "b. It provides a detailed plan for project communication" at bounding box center [427, 117] width 243 height 25
click at [306, 110] on input "b. It provides a detailed plan for project communication" at bounding box center [306, 109] width 0 height 5
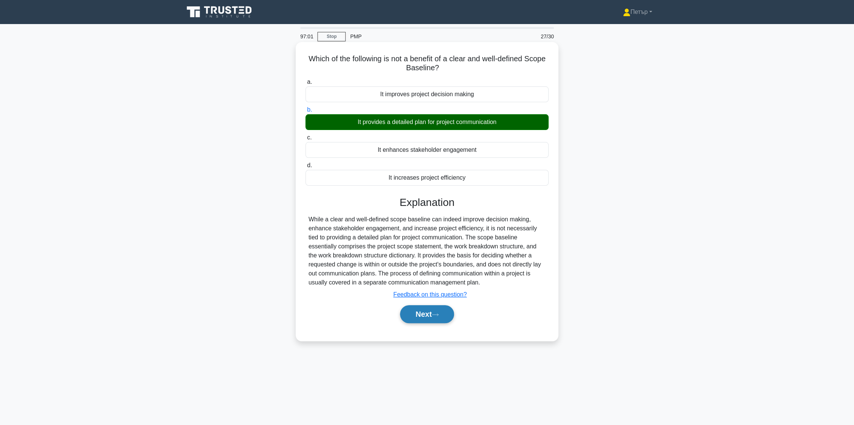
click at [417, 314] on button "Next" at bounding box center [427, 314] width 54 height 18
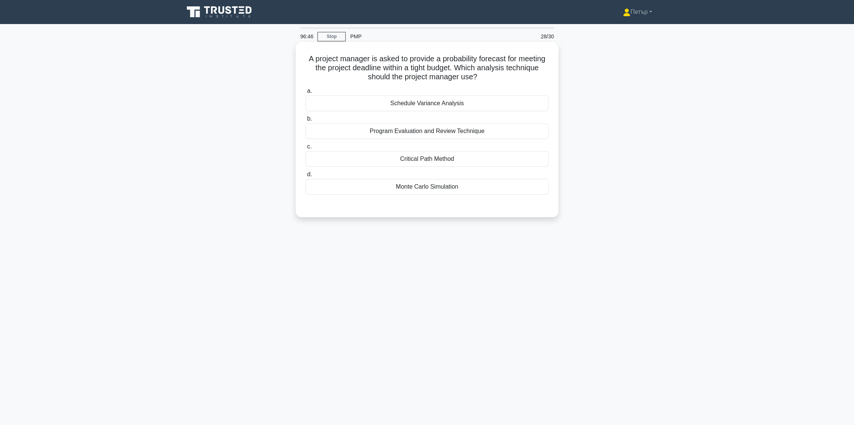
click at [536, 108] on div "Schedule Variance Analysis" at bounding box center [427, 103] width 243 height 16
click at [306, 93] on input "a. Schedule Variance Analysis" at bounding box center [306, 91] width 0 height 5
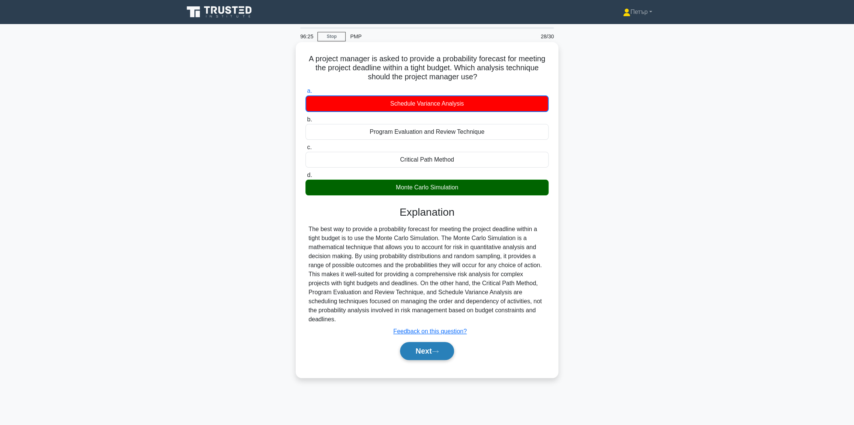
click at [417, 342] on button "Next" at bounding box center [427, 351] width 54 height 18
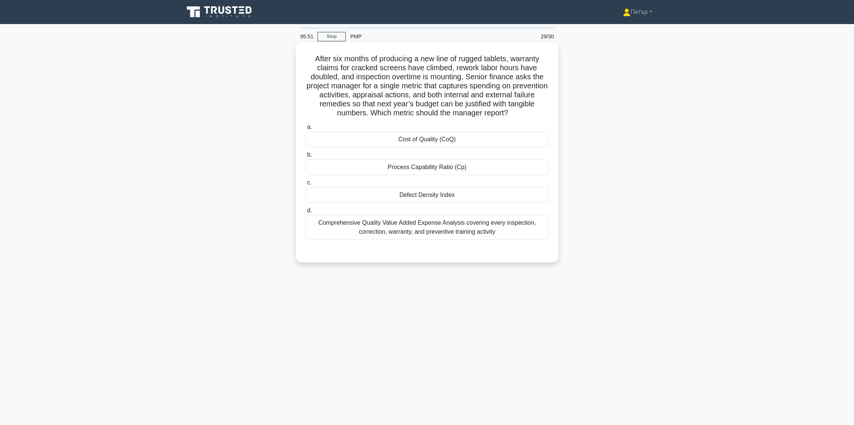
click at [453, 145] on div "Cost of Quality (CoQ)" at bounding box center [427, 139] width 243 height 16
click at [306, 130] on input "a. Cost of Quality (CoQ)" at bounding box center [306, 127] width 0 height 5
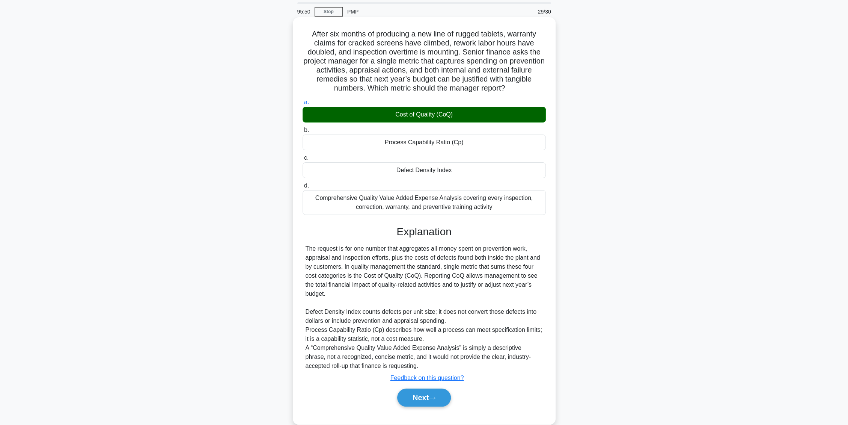
scroll to position [38, 0]
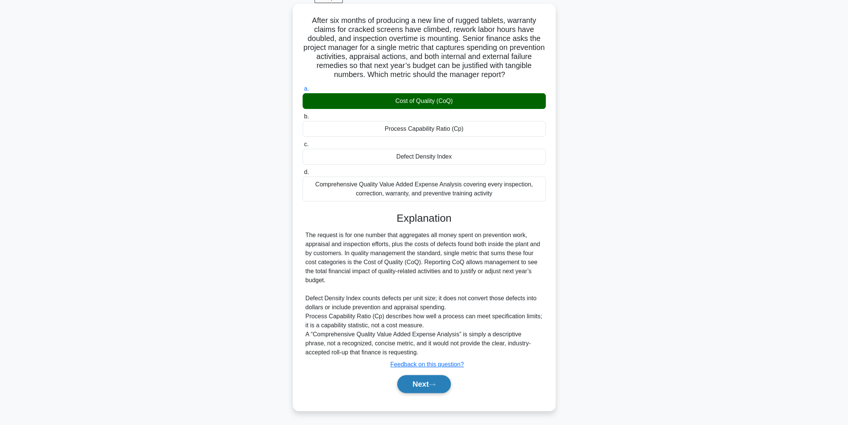
click at [424, 383] on button "Next" at bounding box center [424, 384] width 54 height 18
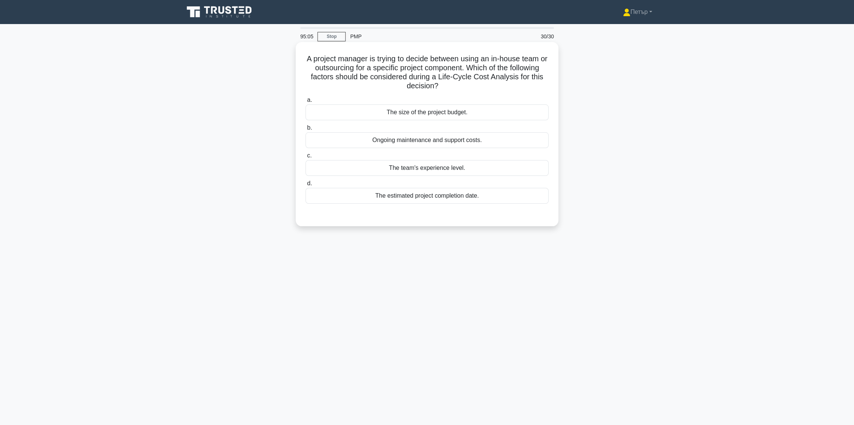
click at [525, 140] on div "Ongoing maintenance and support costs." at bounding box center [427, 140] width 243 height 16
click at [306, 130] on input "b. Ongoing maintenance and support costs." at bounding box center [306, 127] width 0 height 5
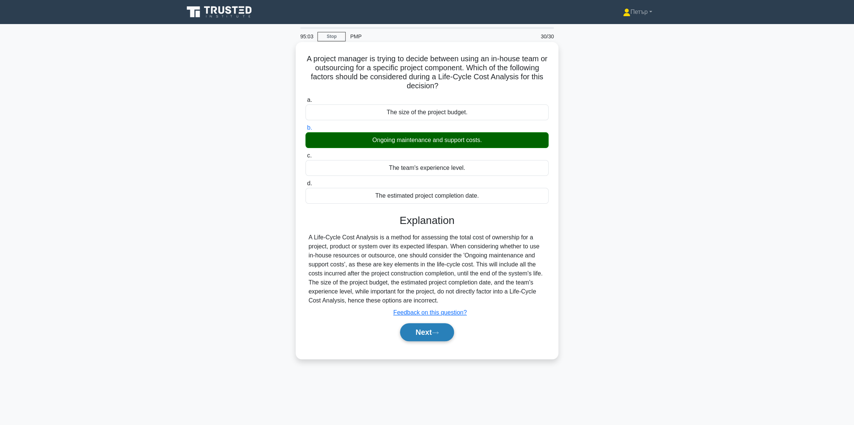
click at [429, 331] on button "Next" at bounding box center [427, 332] width 54 height 18
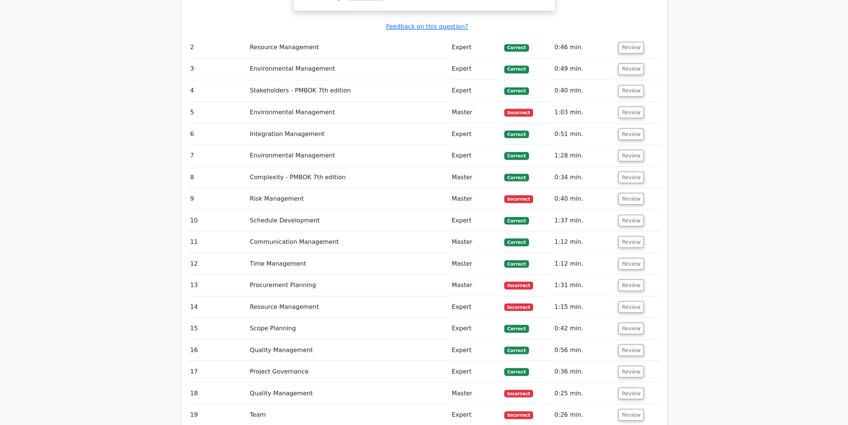
scroll to position [1168, 0]
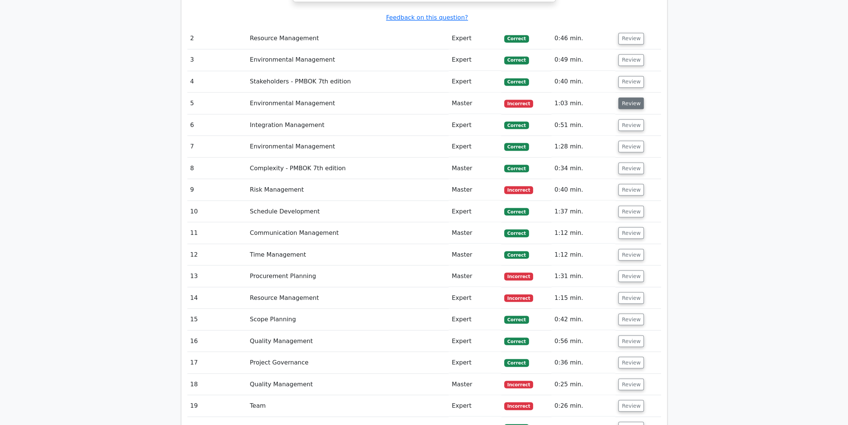
click at [632, 97] on button "Review" at bounding box center [631, 103] width 26 height 12
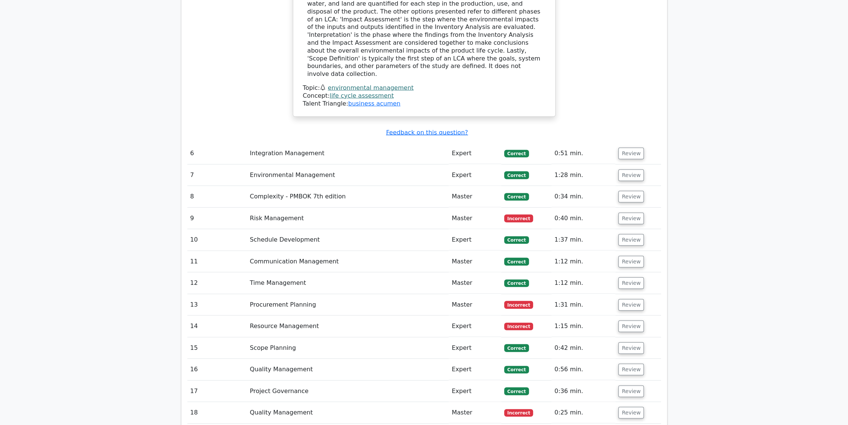
scroll to position [1557, 0]
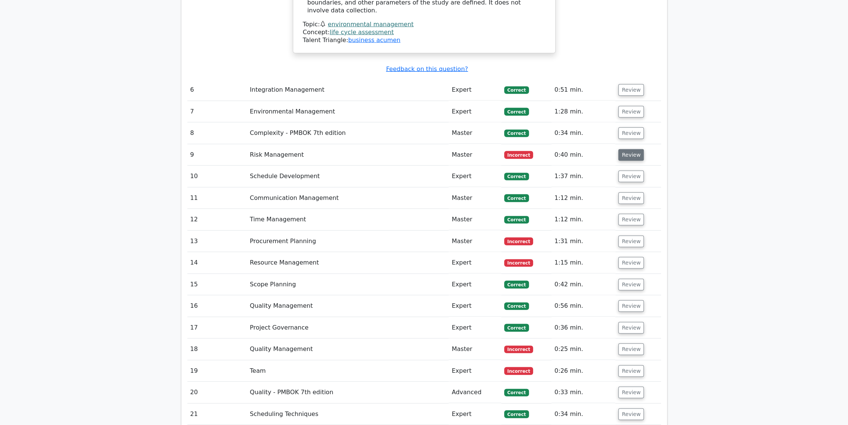
click at [636, 149] on button "Review" at bounding box center [631, 155] width 26 height 12
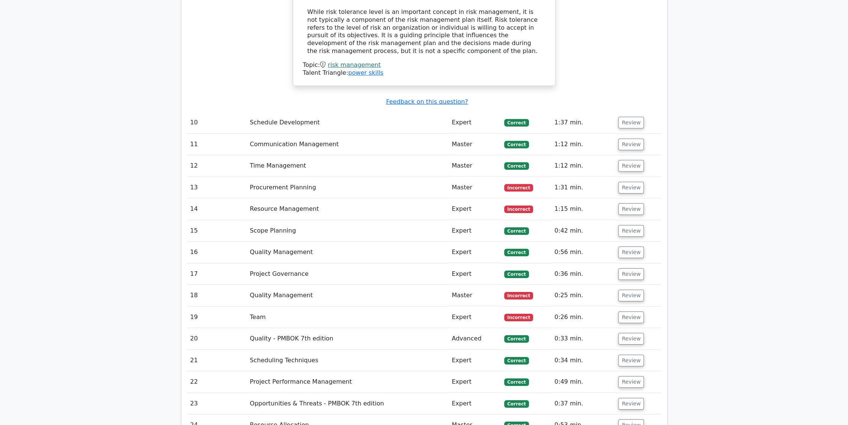
scroll to position [2044, 0]
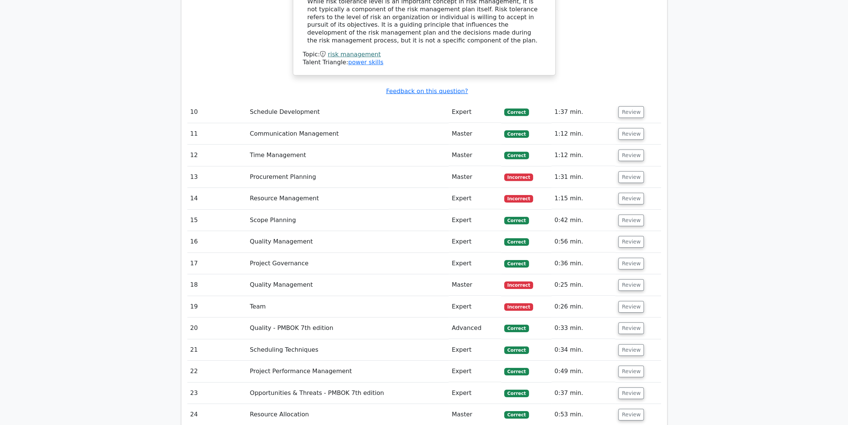
click at [636, 171] on button "Review" at bounding box center [631, 177] width 26 height 12
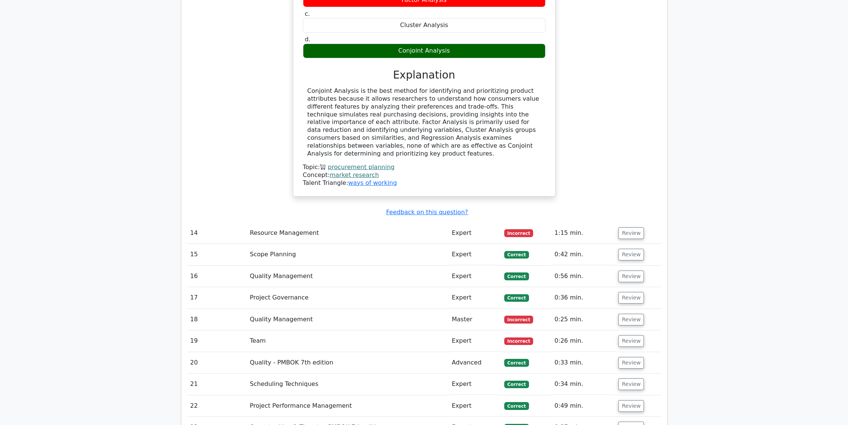
scroll to position [2336, 0]
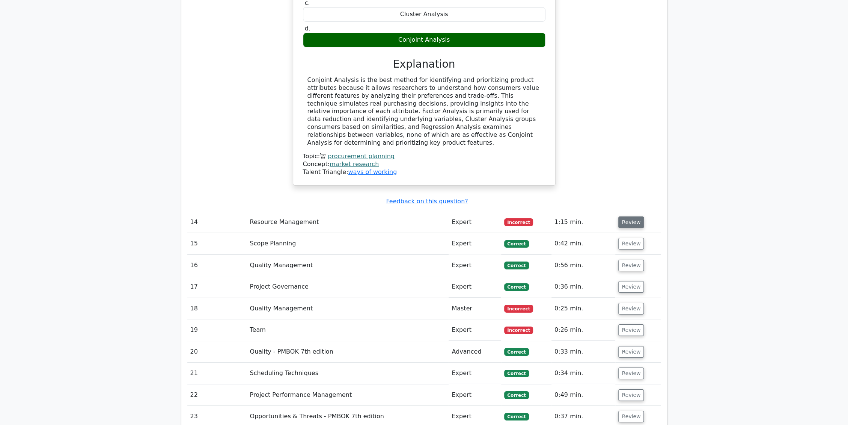
click at [627, 216] on button "Review" at bounding box center [631, 222] width 26 height 12
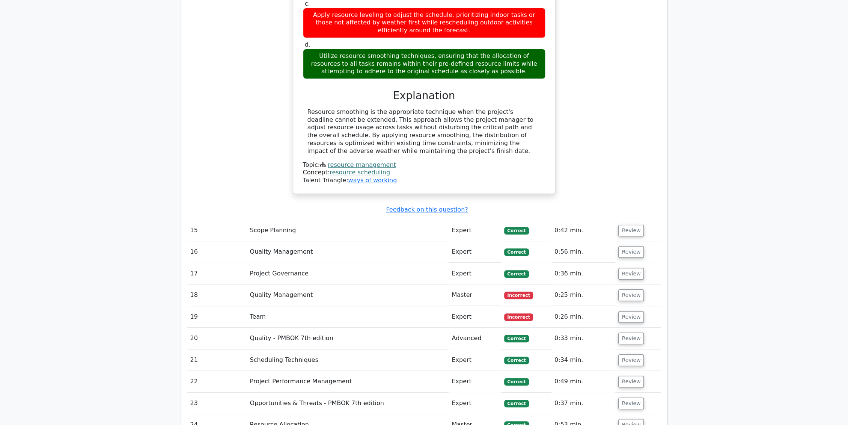
scroll to position [2822, 0]
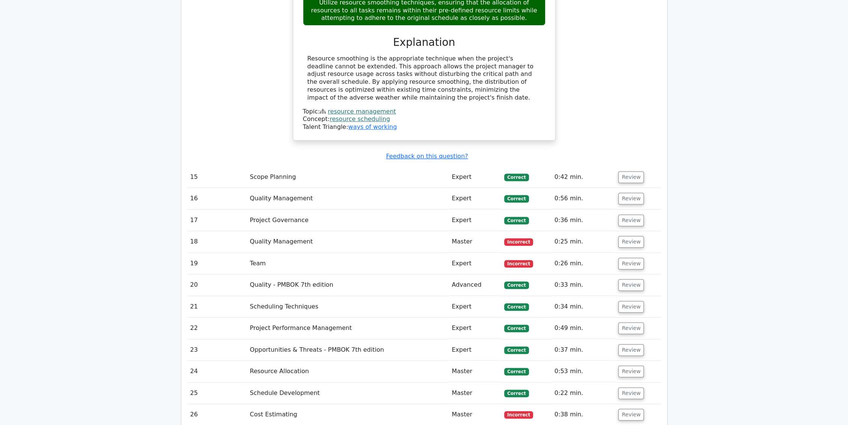
click at [627, 236] on button "Review" at bounding box center [631, 242] width 26 height 12
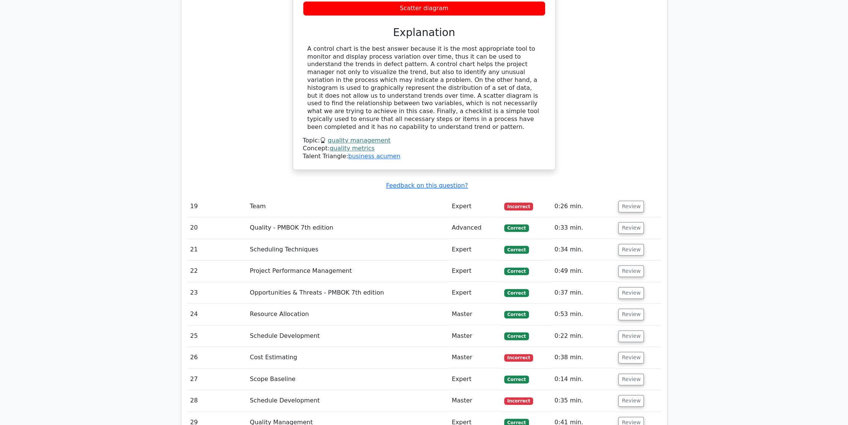
scroll to position [3211, 0]
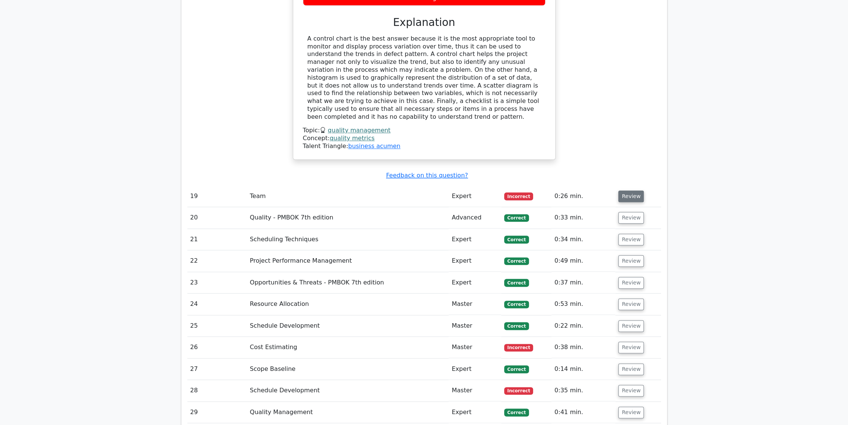
click at [628, 190] on button "Review" at bounding box center [631, 196] width 26 height 12
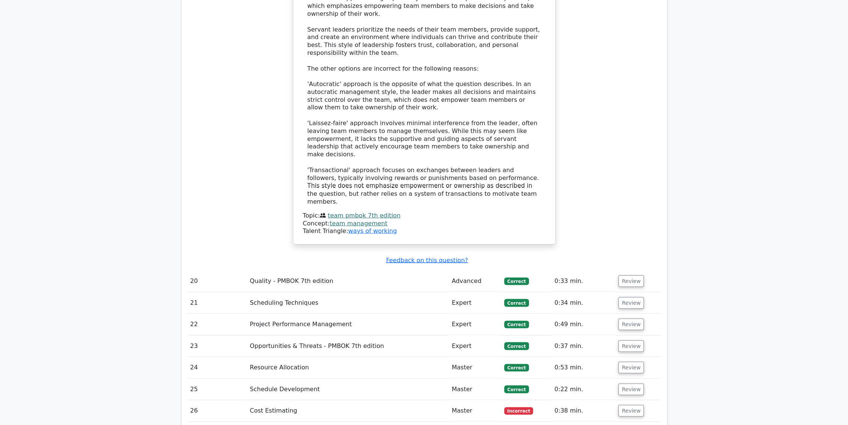
scroll to position [3698, 0]
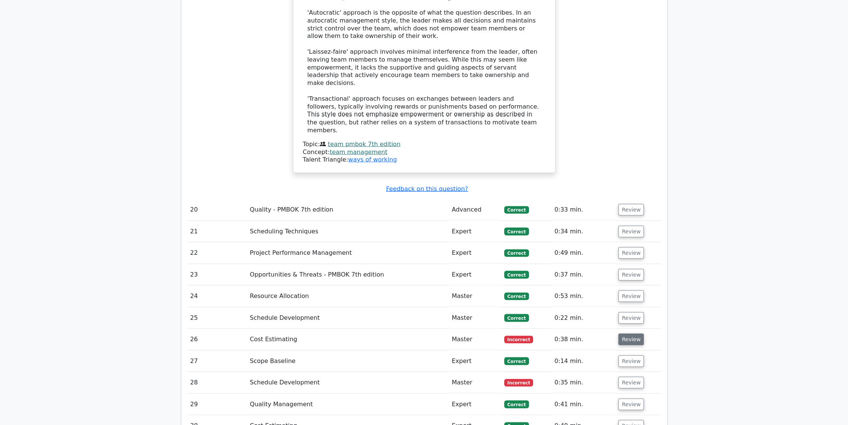
click at [635, 333] on button "Review" at bounding box center [631, 339] width 26 height 12
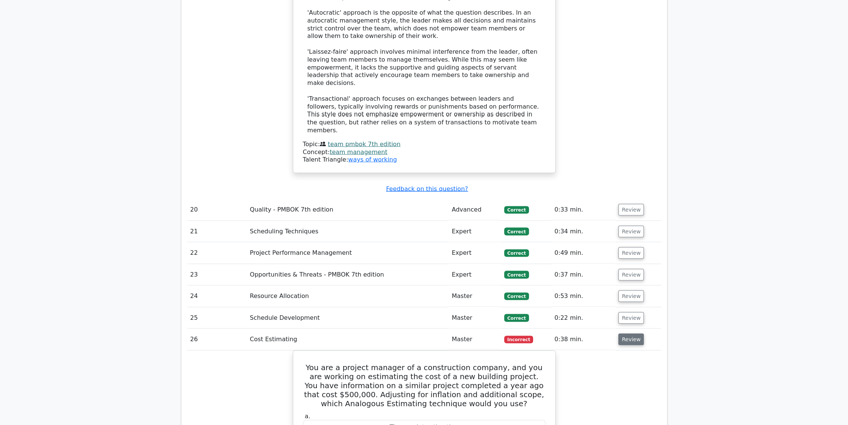
click at [635, 333] on button "Review" at bounding box center [631, 339] width 26 height 12
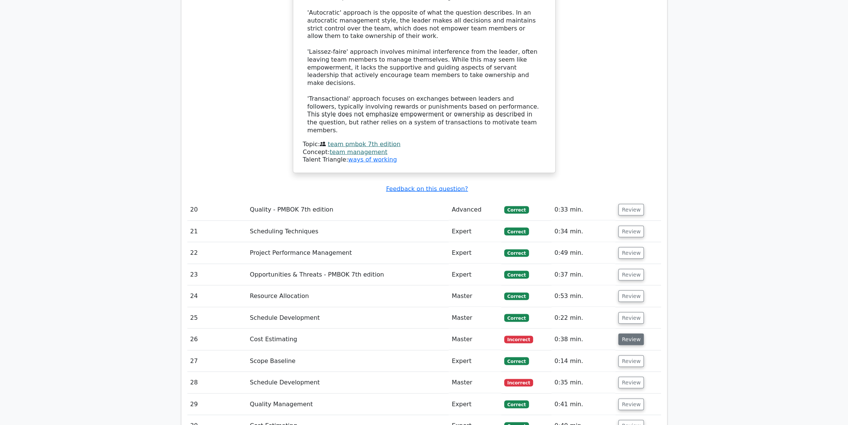
click at [635, 333] on button "Review" at bounding box center [631, 339] width 26 height 12
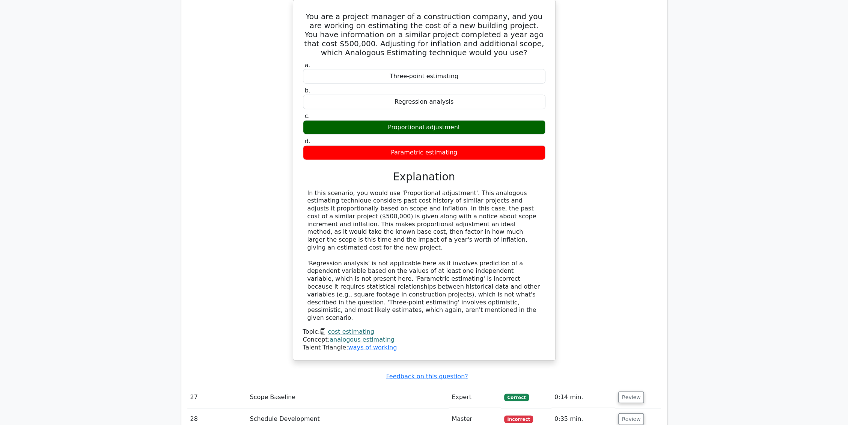
scroll to position [4087, 0]
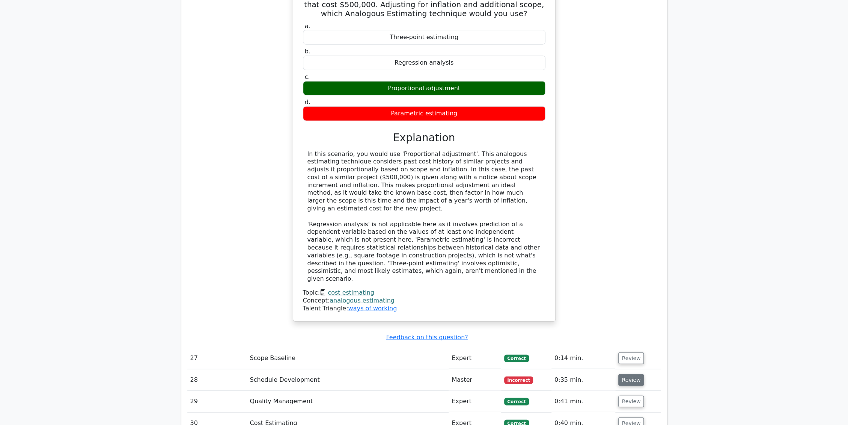
click at [621, 374] on button "Review" at bounding box center [631, 380] width 26 height 12
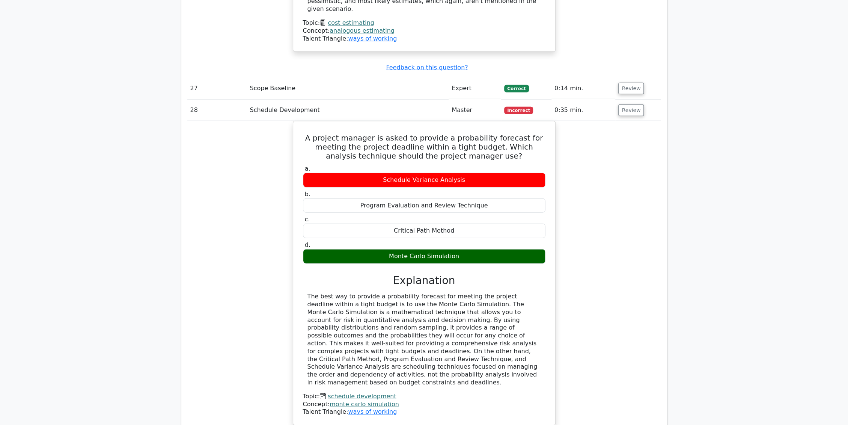
scroll to position [4347, 0]
